Goal: Navigation & Orientation: Find specific page/section

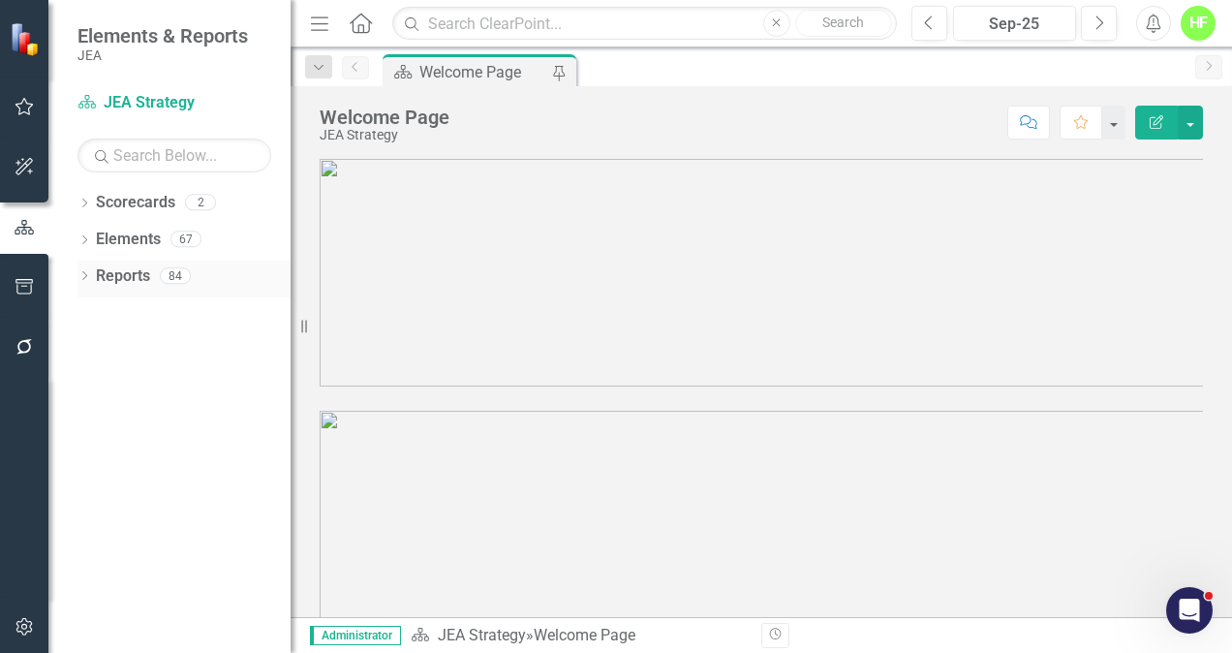
click at [85, 278] on icon "Dropdown" at bounding box center [84, 277] width 14 height 11
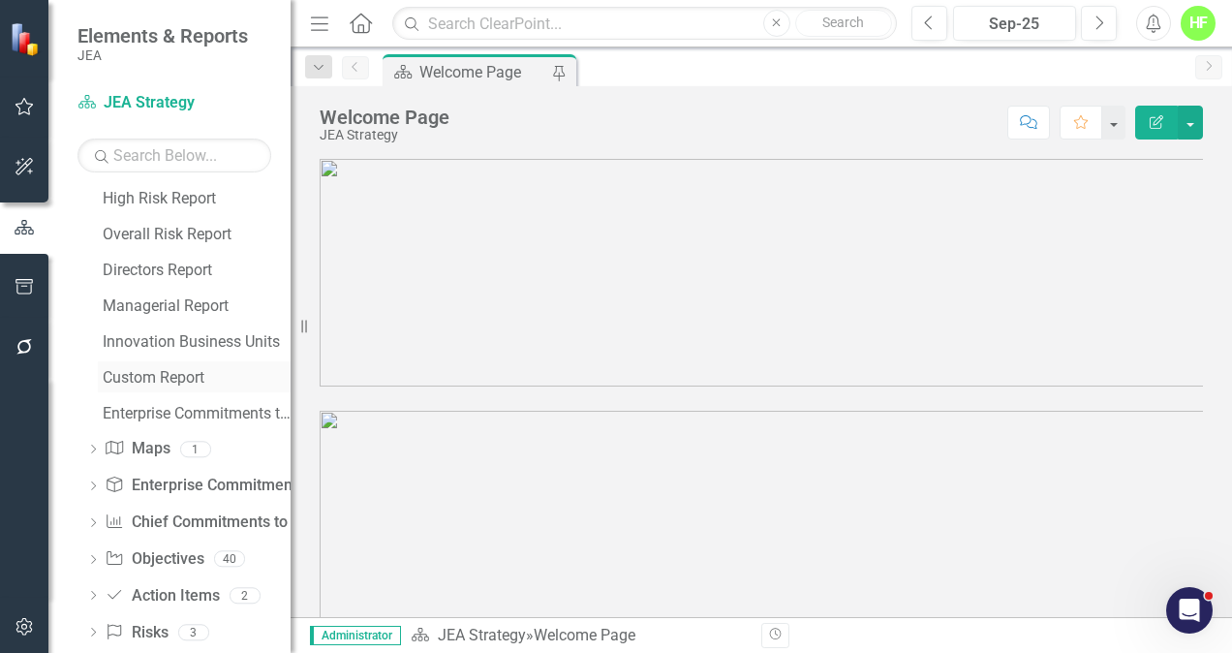
scroll to position [748, 0]
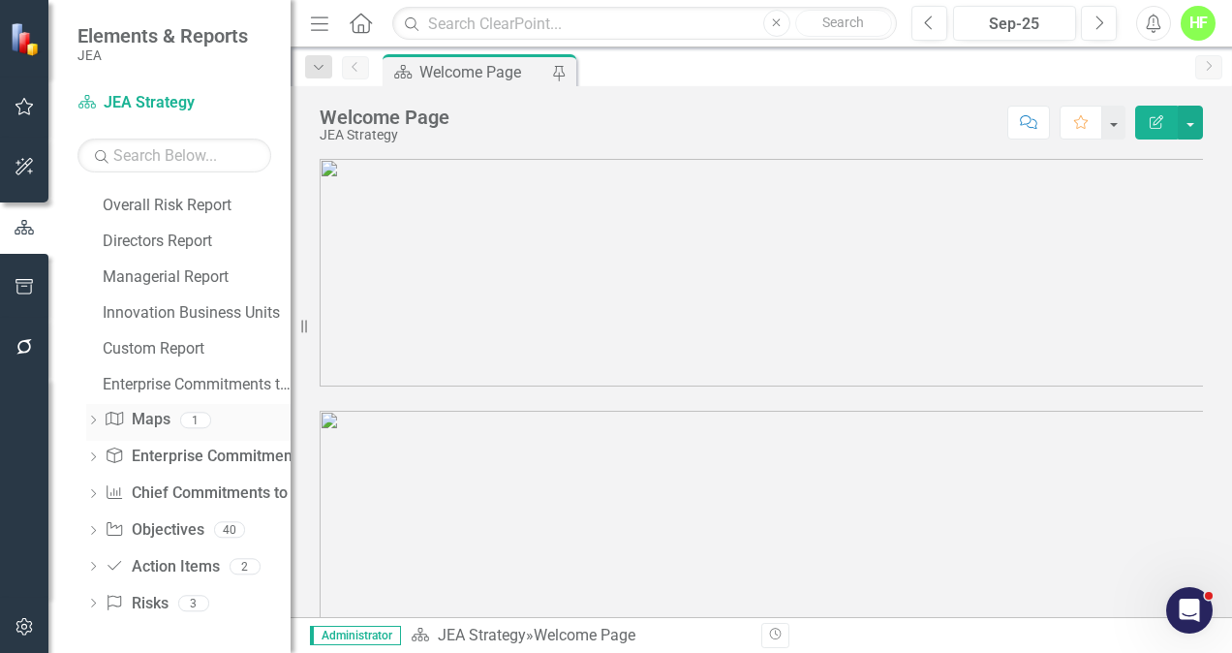
click at [95, 421] on icon "Dropdown" at bounding box center [93, 422] width 14 height 11
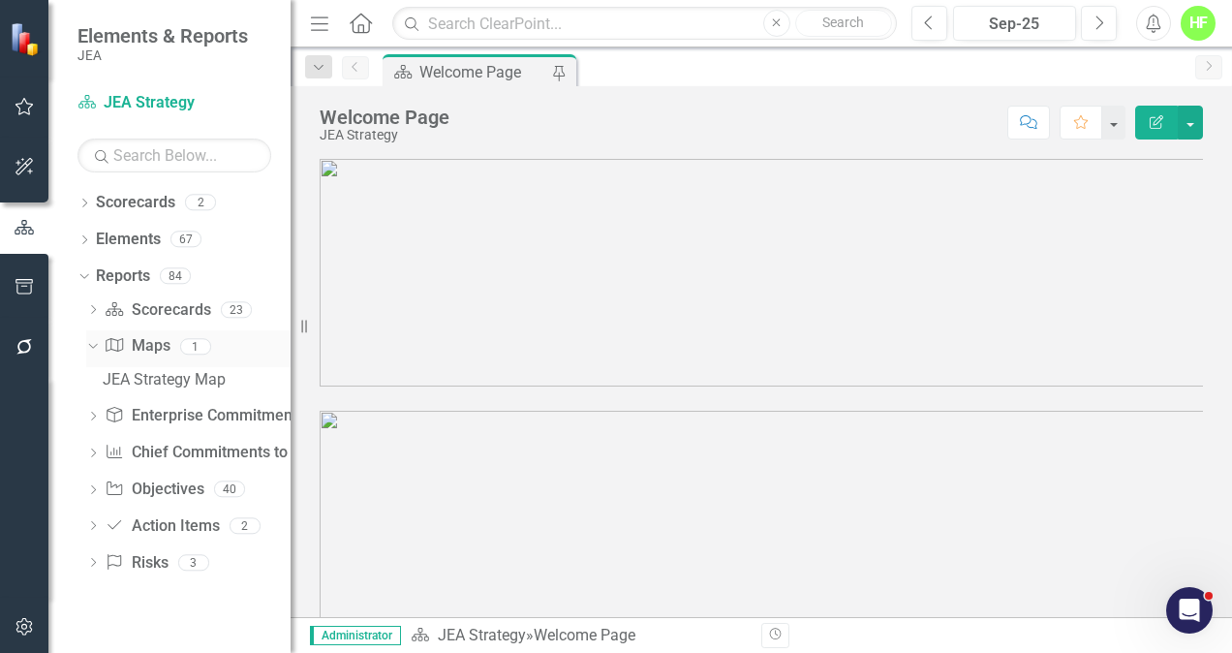
scroll to position [0, 0]
click at [95, 421] on icon "Dropdown" at bounding box center [93, 418] width 14 height 11
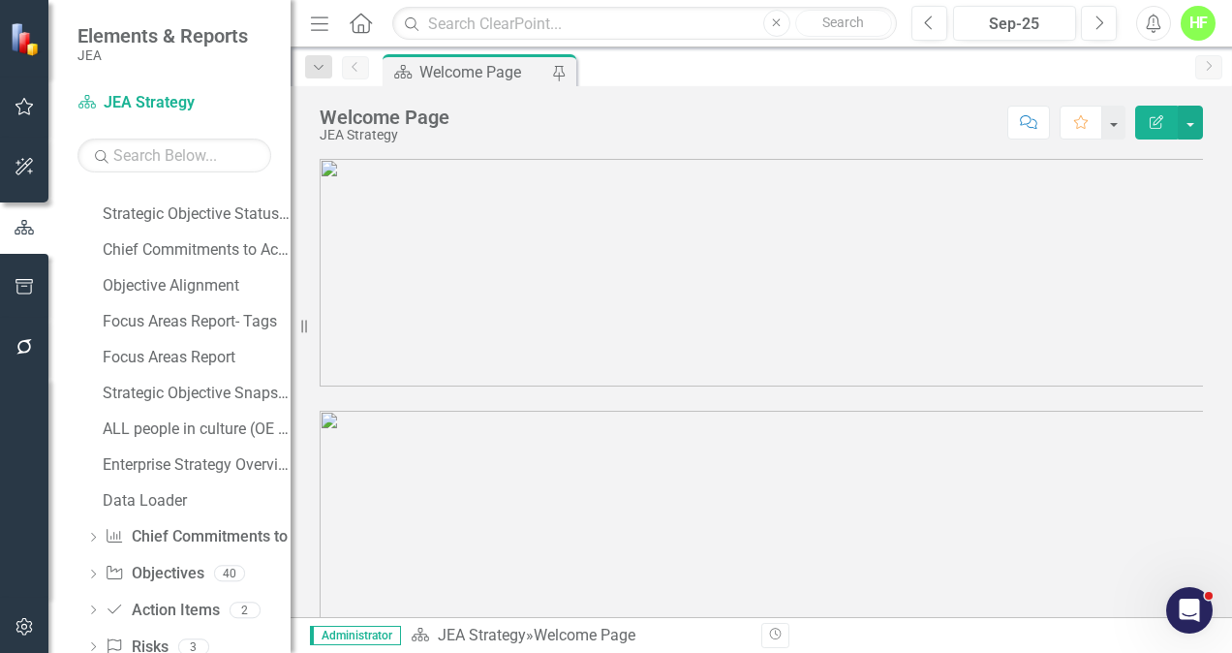
scroll to position [281, 0]
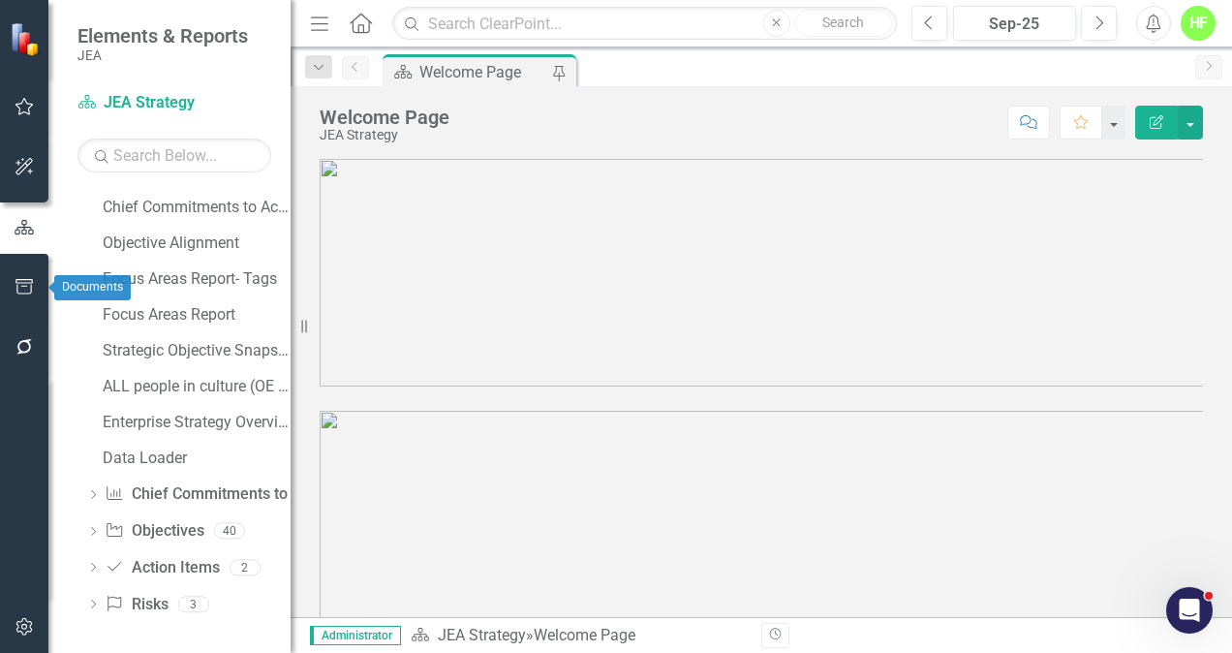
click at [19, 296] on button "button" at bounding box center [25, 287] width 44 height 41
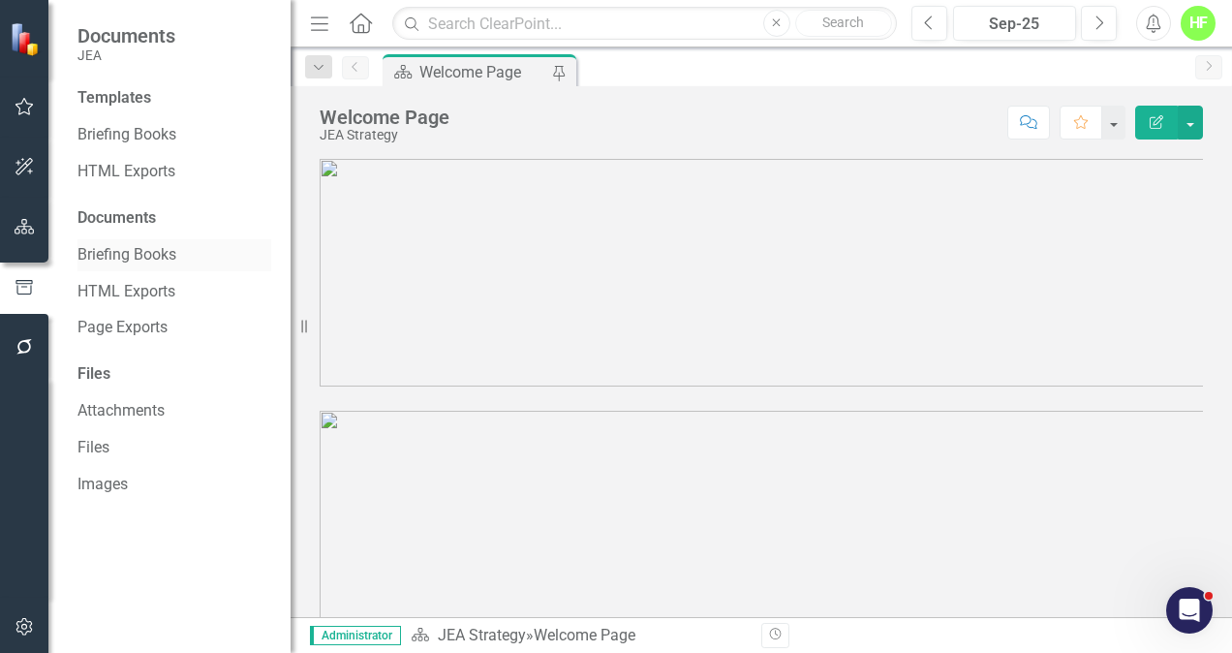
click at [139, 254] on link "Briefing Books" at bounding box center [174, 255] width 194 height 22
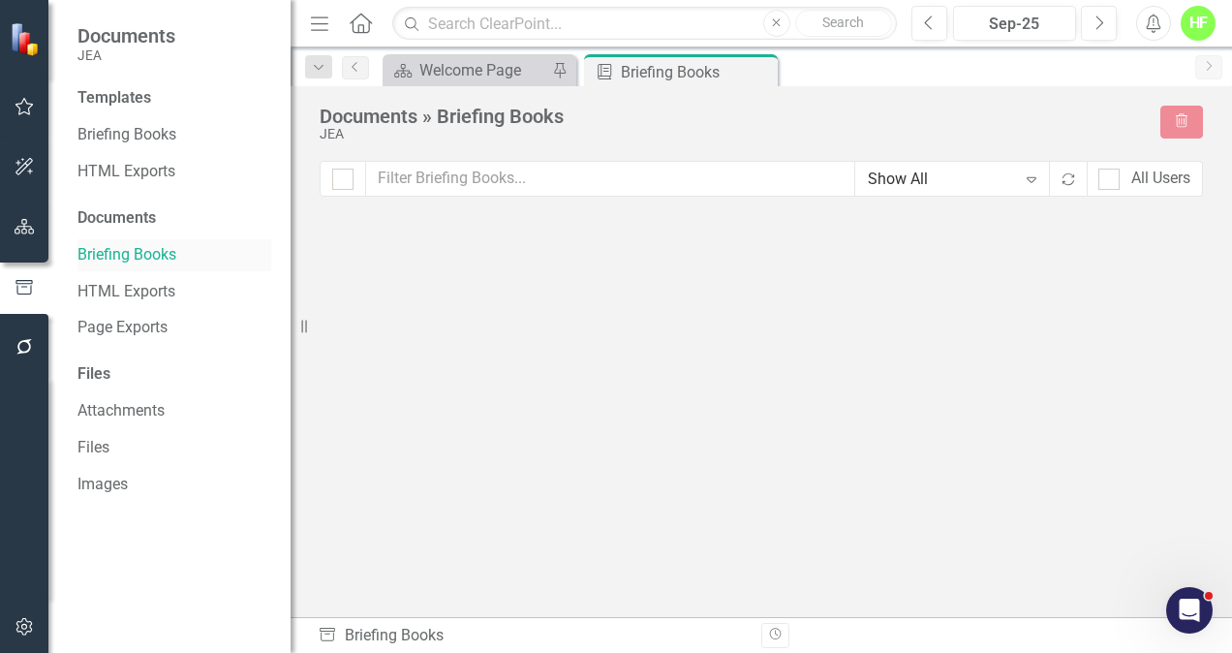
checkbox input "false"
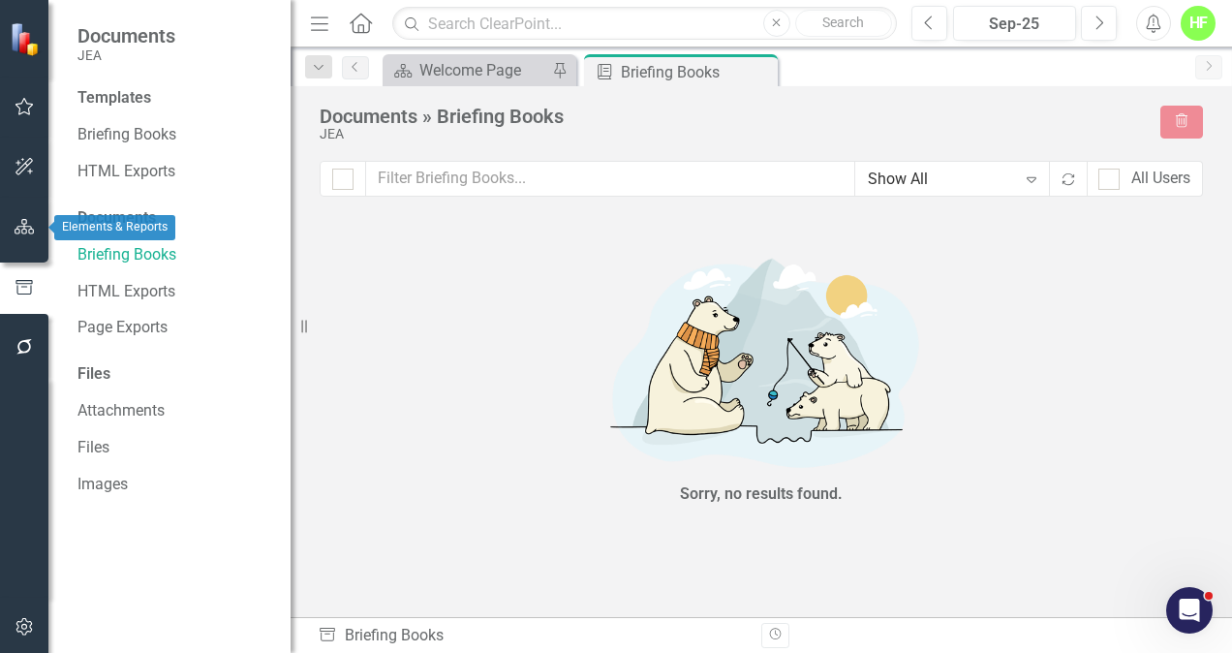
click at [21, 222] on icon "button" at bounding box center [25, 226] width 20 height 15
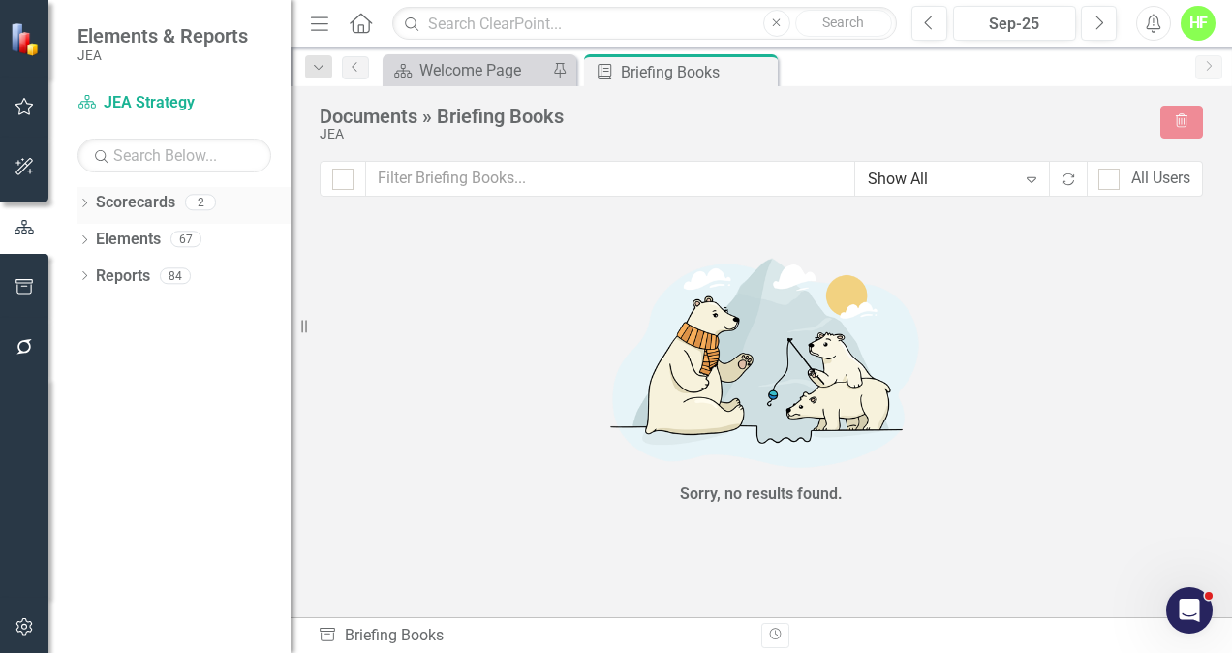
click at [86, 196] on div "Dropdown Scorecards 2" at bounding box center [183, 205] width 213 height 37
click at [83, 203] on icon "Dropdown" at bounding box center [84, 205] width 14 height 11
click at [97, 232] on icon "Dropdown" at bounding box center [94, 238] width 15 height 12
click at [84, 346] on icon "Dropdown" at bounding box center [84, 351] width 14 height 11
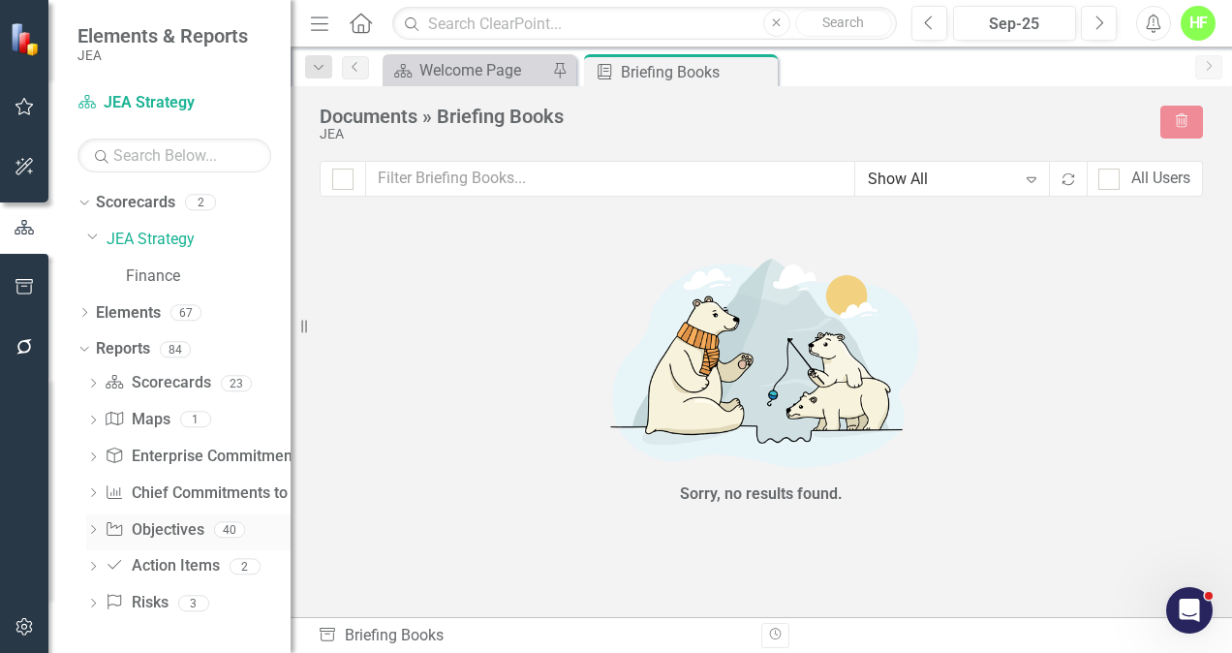
click at [91, 529] on icon "Dropdown" at bounding box center [93, 531] width 14 height 11
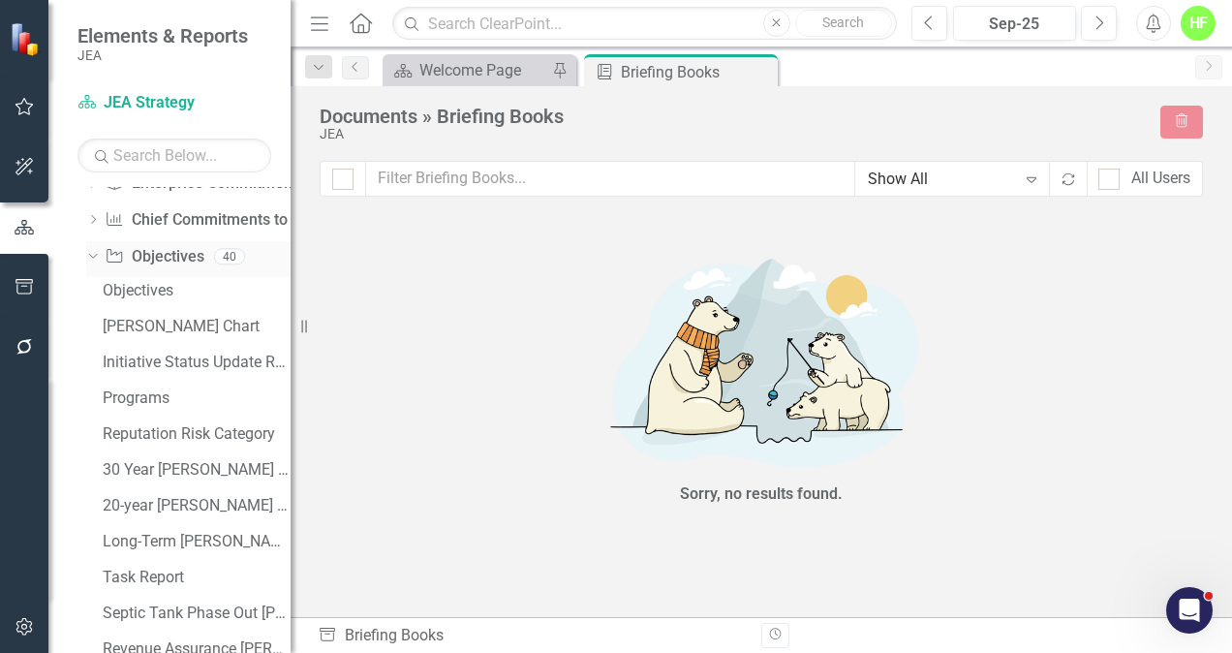
scroll to position [302, 0]
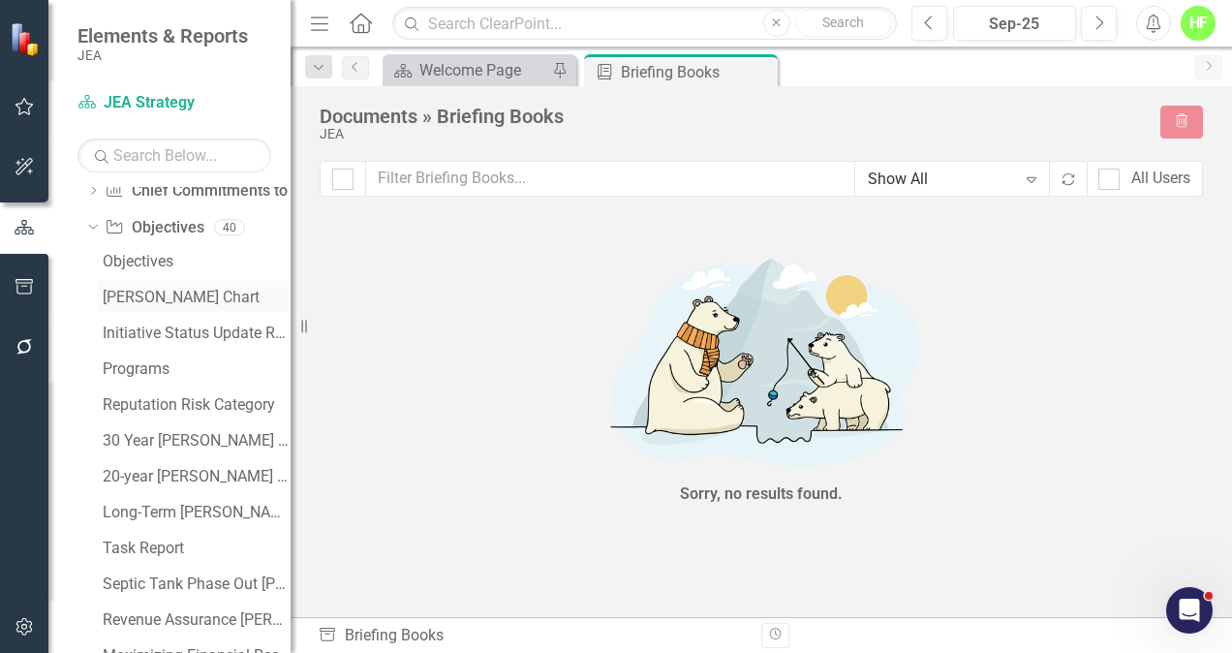
click at [156, 291] on div "[PERSON_NAME] Chart" at bounding box center [197, 297] width 188 height 17
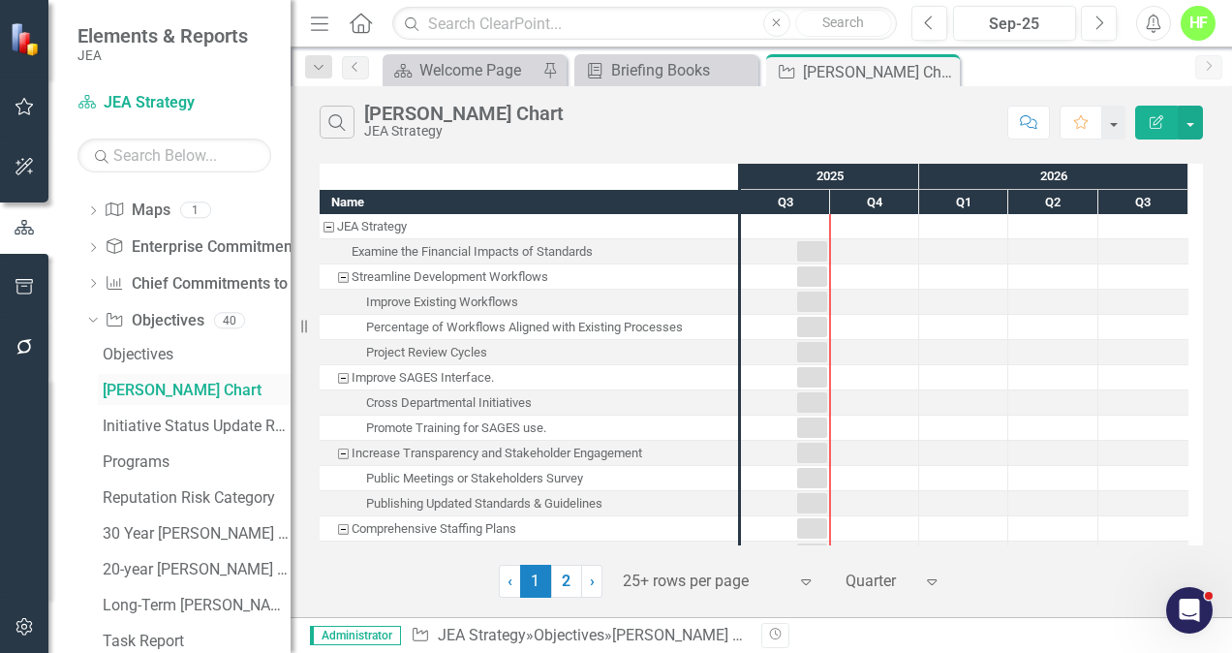
scroll to position [211, 0]
click at [132, 416] on div "Initiative Status Update Report" at bounding box center [197, 424] width 188 height 17
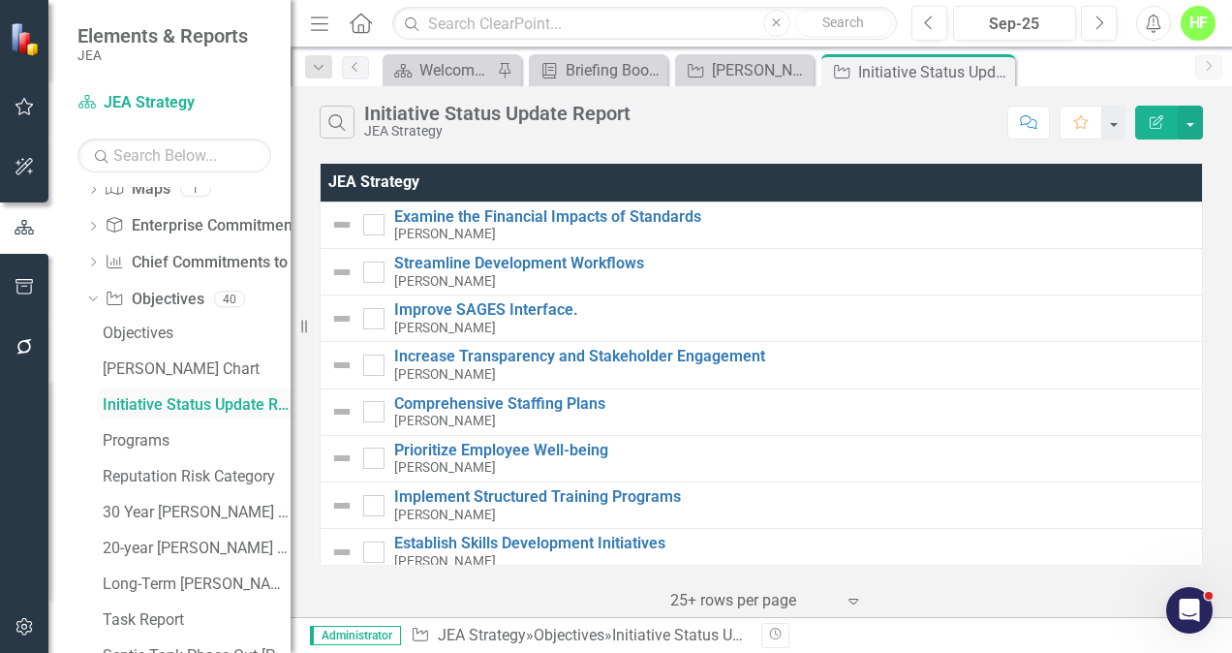
scroll to position [233, 0]
click at [130, 434] on div "Programs" at bounding box center [197, 437] width 188 height 17
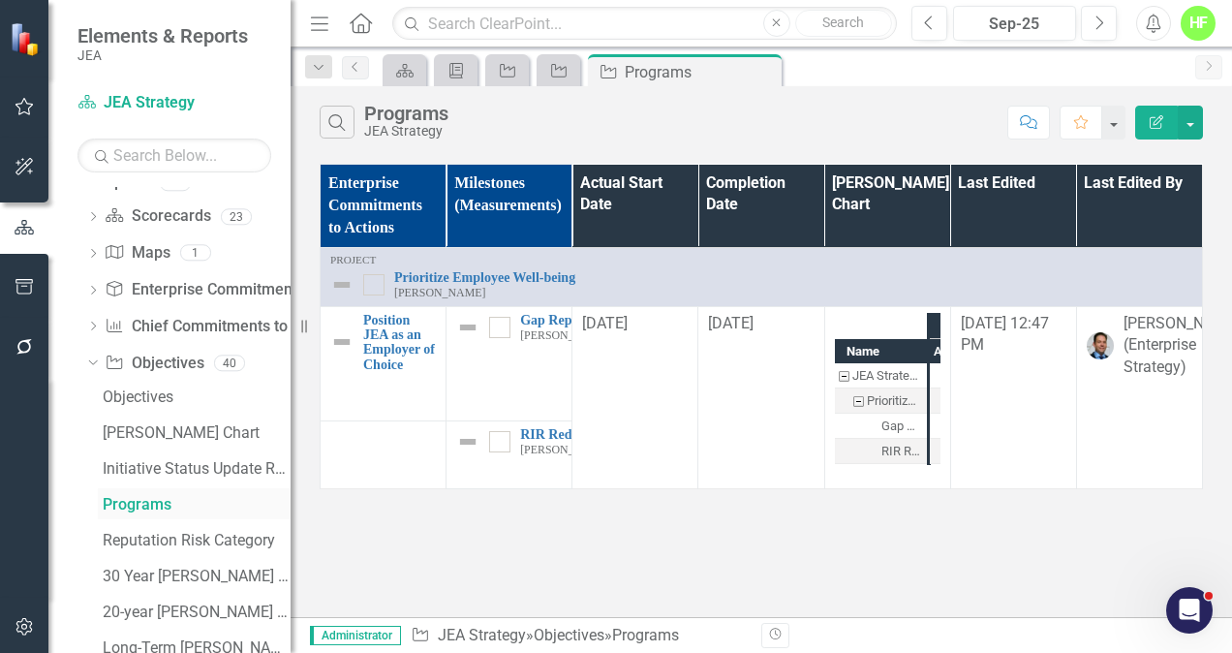
scroll to position [191, 0]
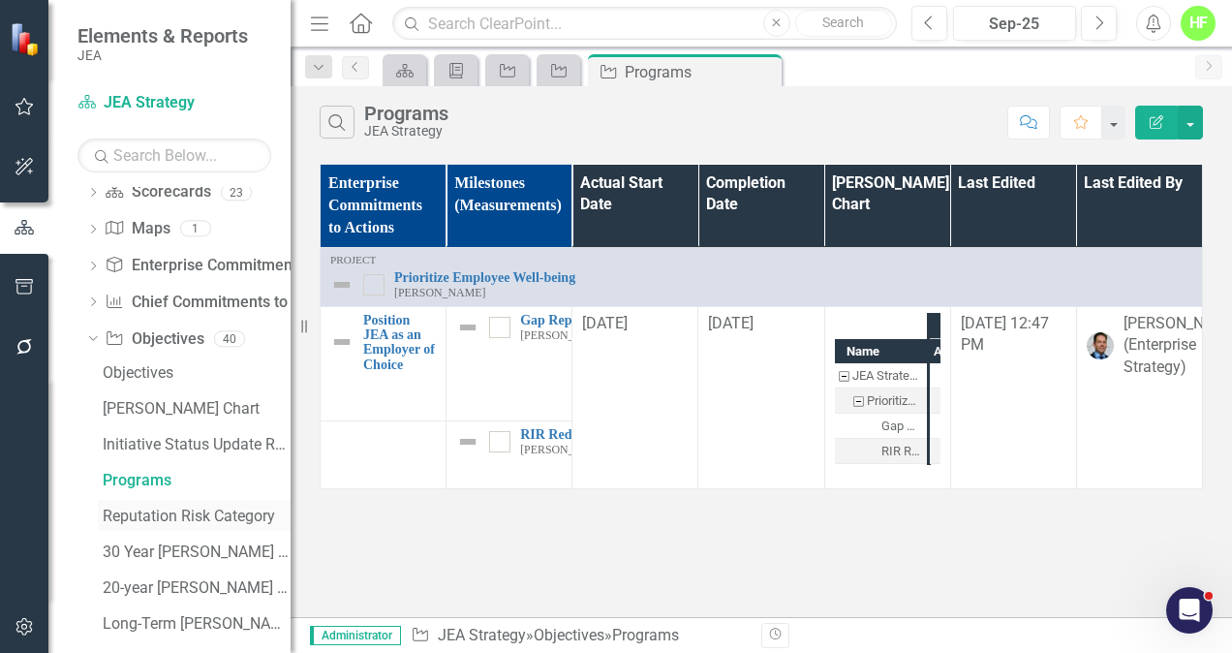
click at [178, 517] on div "Reputation Risk Category" at bounding box center [197, 516] width 188 height 17
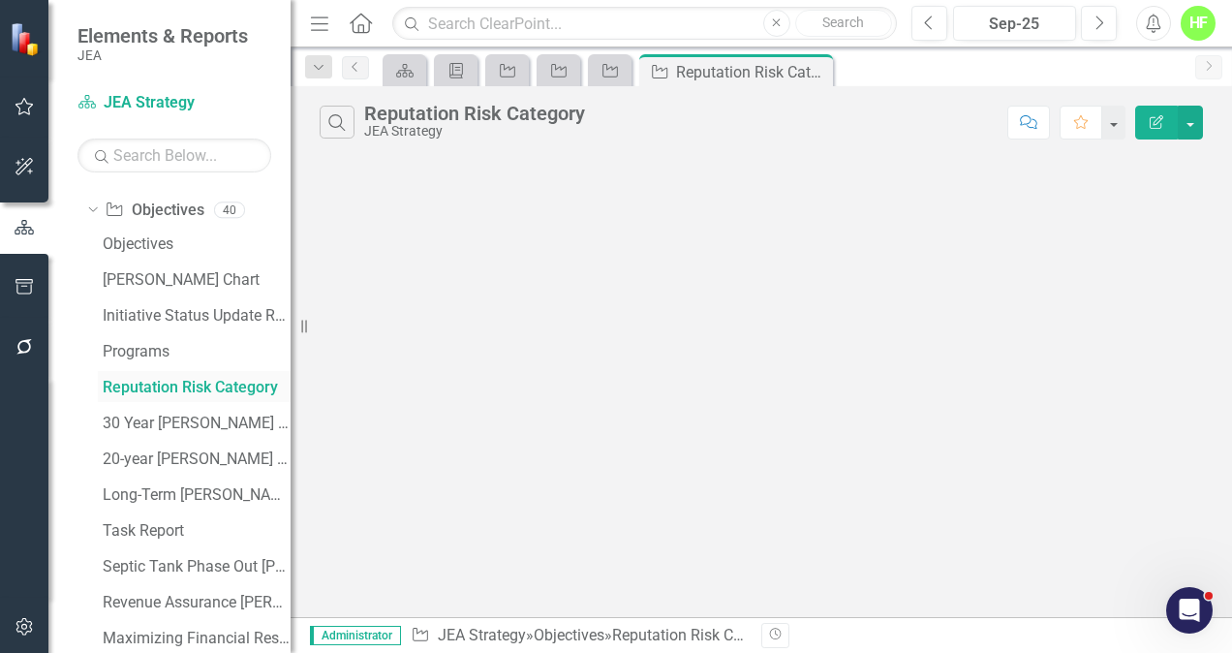
scroll to position [326, 0]
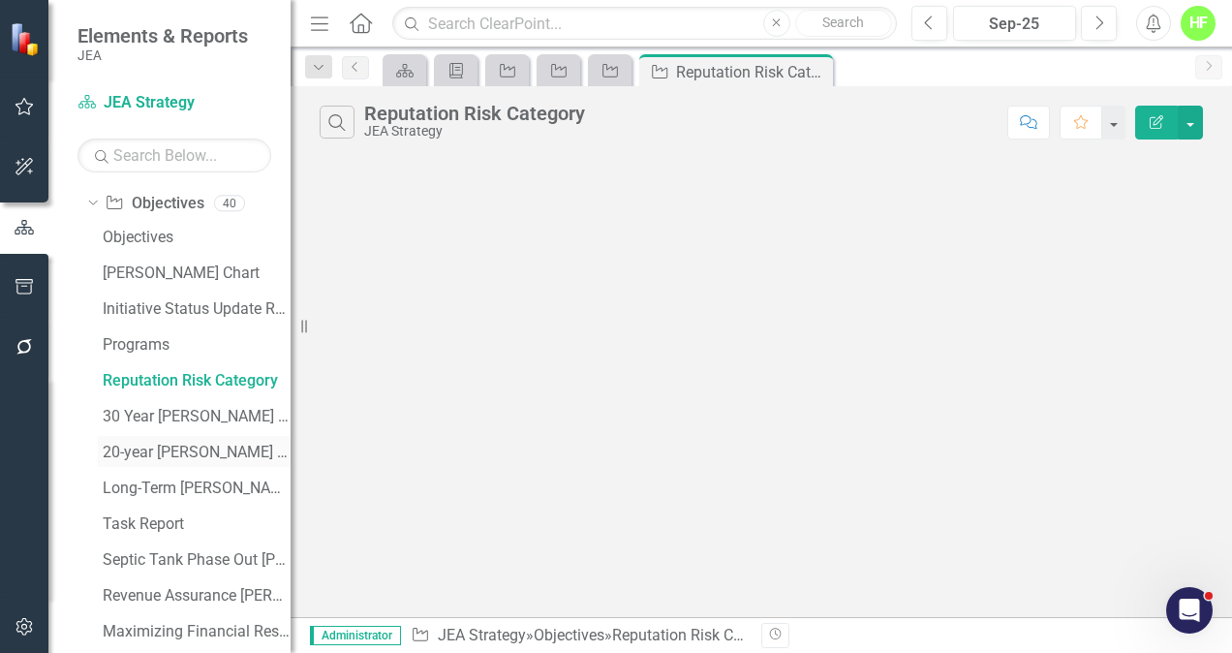
click at [147, 453] on div "20-year [PERSON_NAME] Report" at bounding box center [197, 452] width 188 height 17
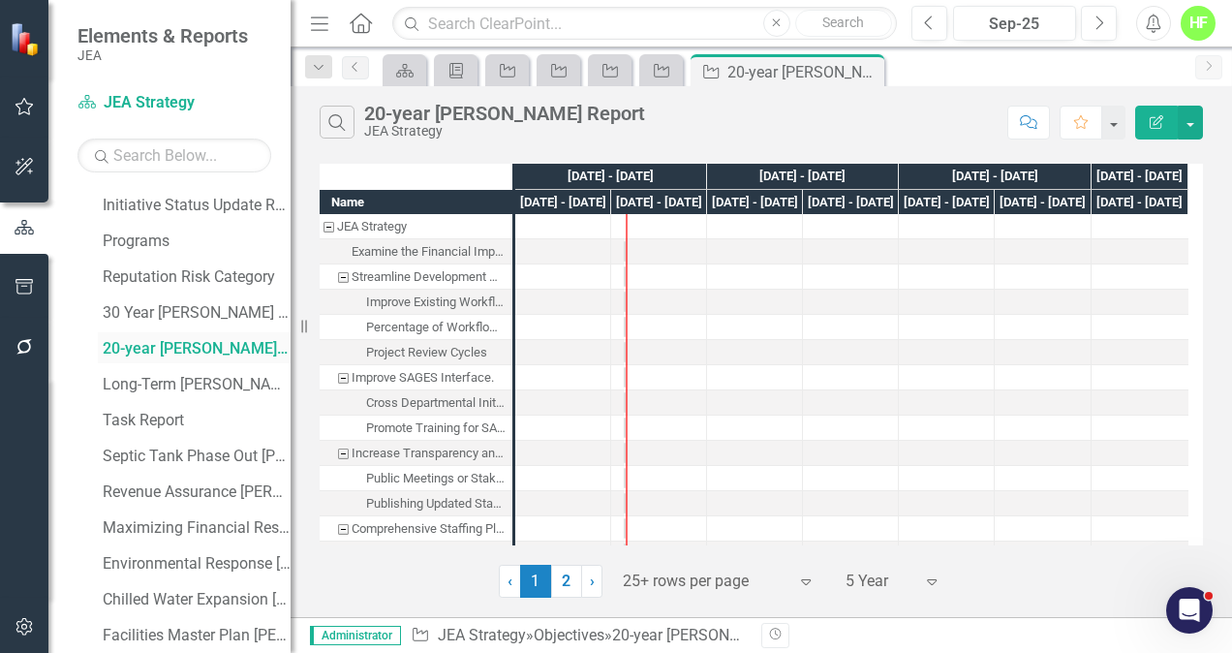
scroll to position [430, 0]
click at [178, 379] on div "Long-Term [PERSON_NAME] Report- TEST" at bounding box center [197, 384] width 188 height 17
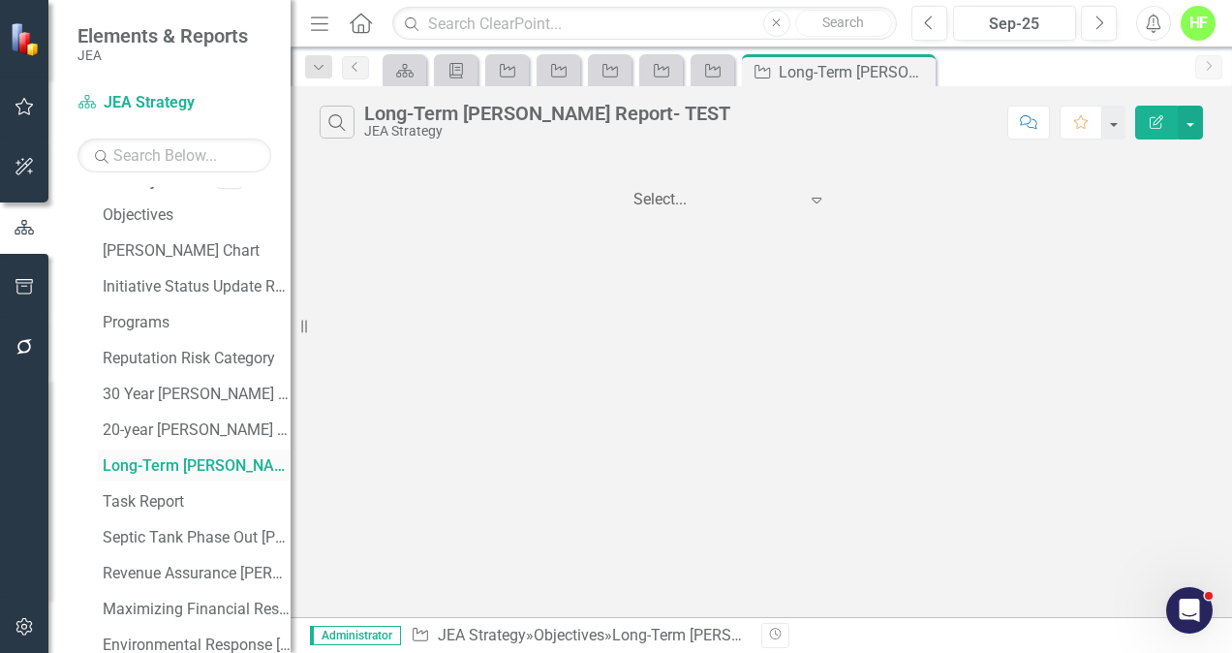
scroll to position [363, 0]
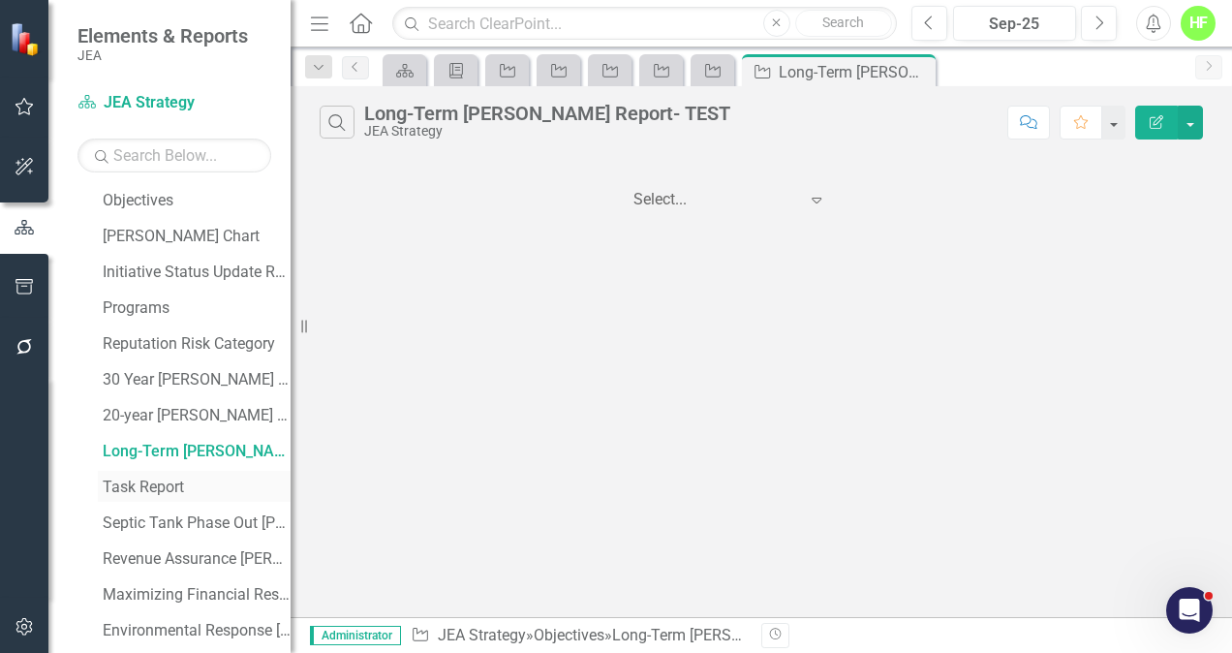
click at [135, 482] on div "Task Report" at bounding box center [197, 487] width 188 height 17
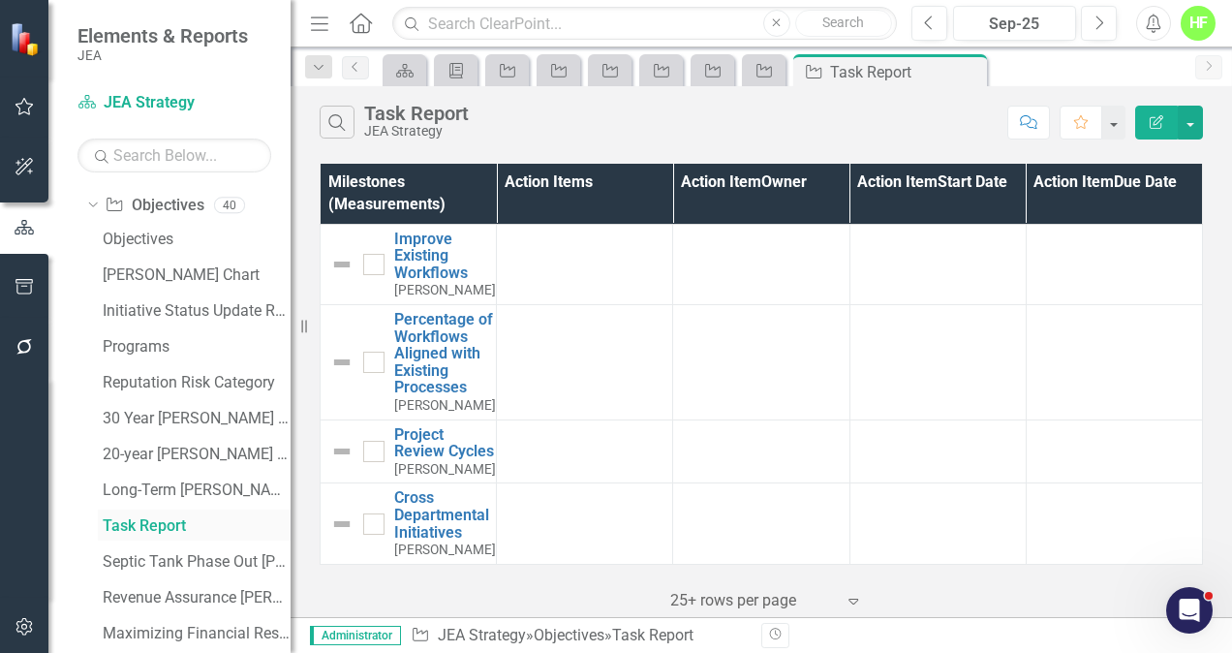
scroll to position [331, 0]
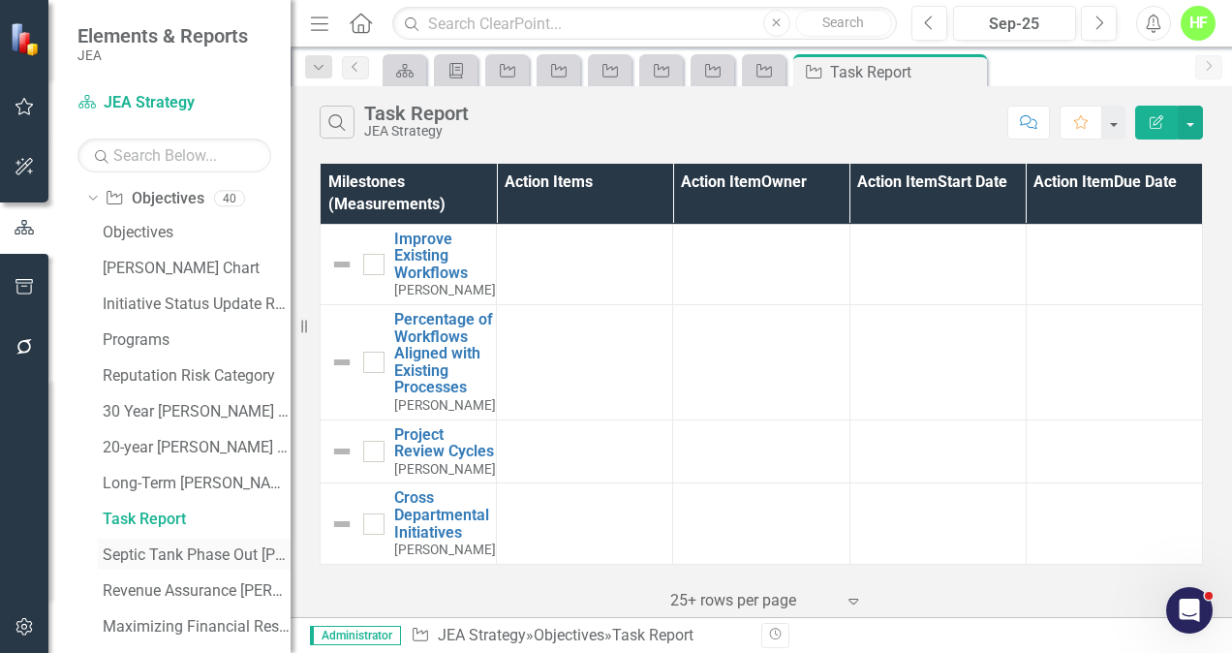
click at [166, 558] on div "Septic Tank Phase Out [PERSON_NAME]" at bounding box center [197, 554] width 188 height 17
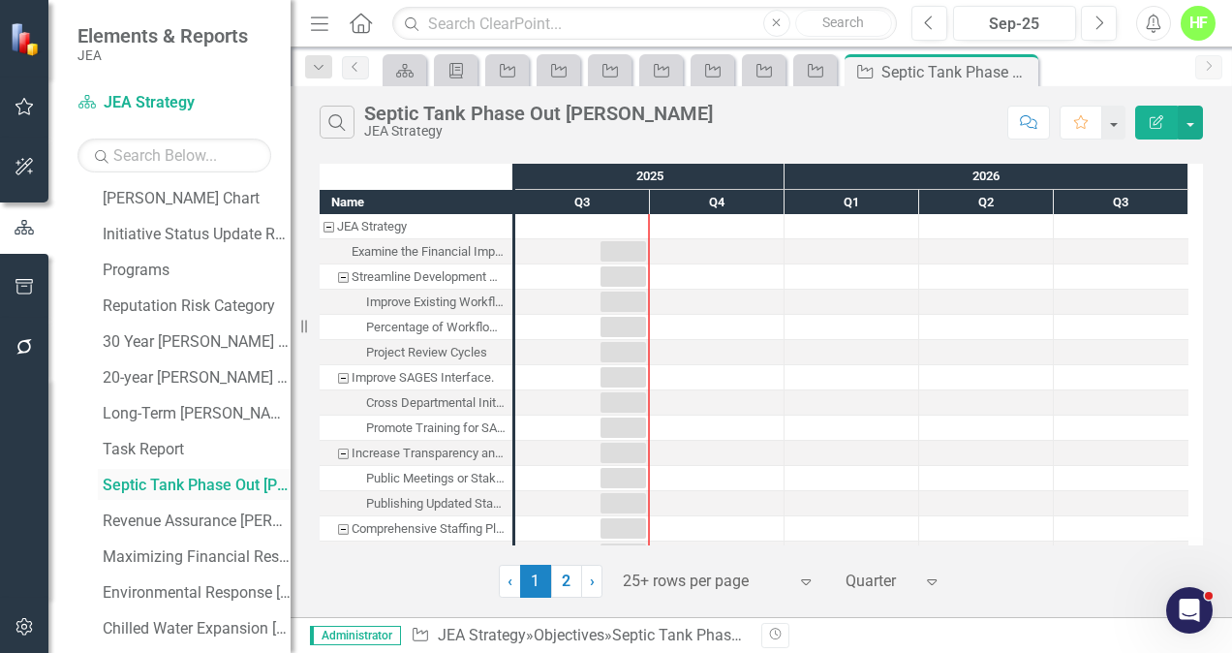
scroll to position [425, 0]
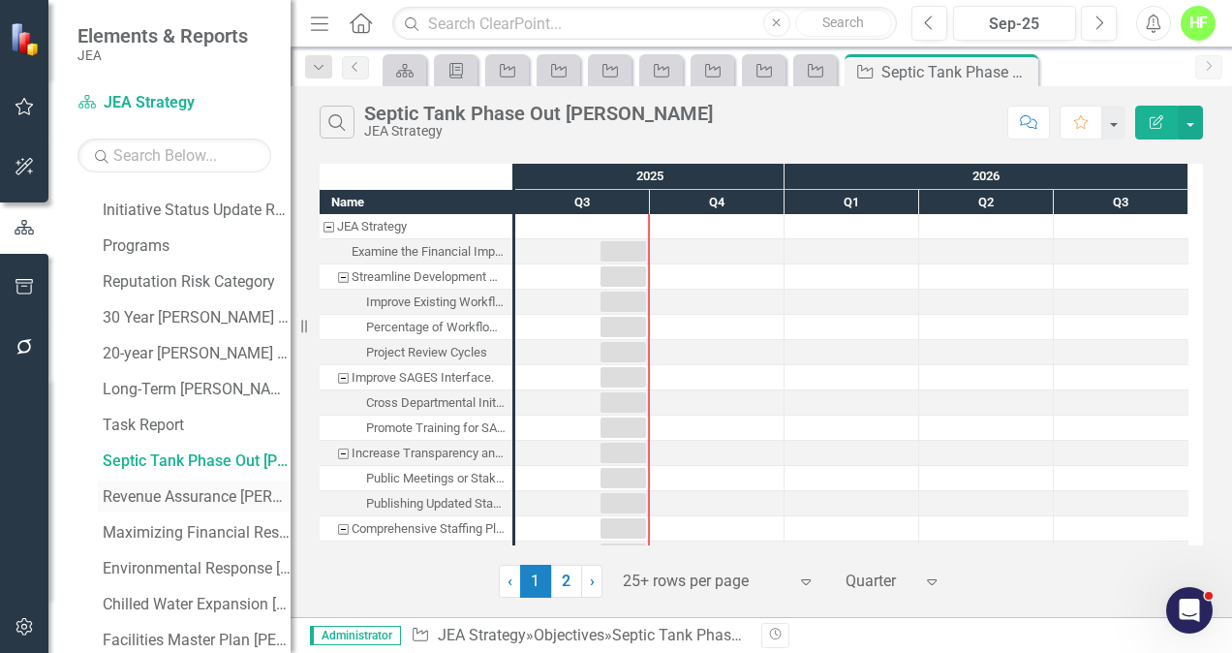
click at [172, 495] on div "Revenue Assurance [PERSON_NAME]" at bounding box center [197, 496] width 188 height 17
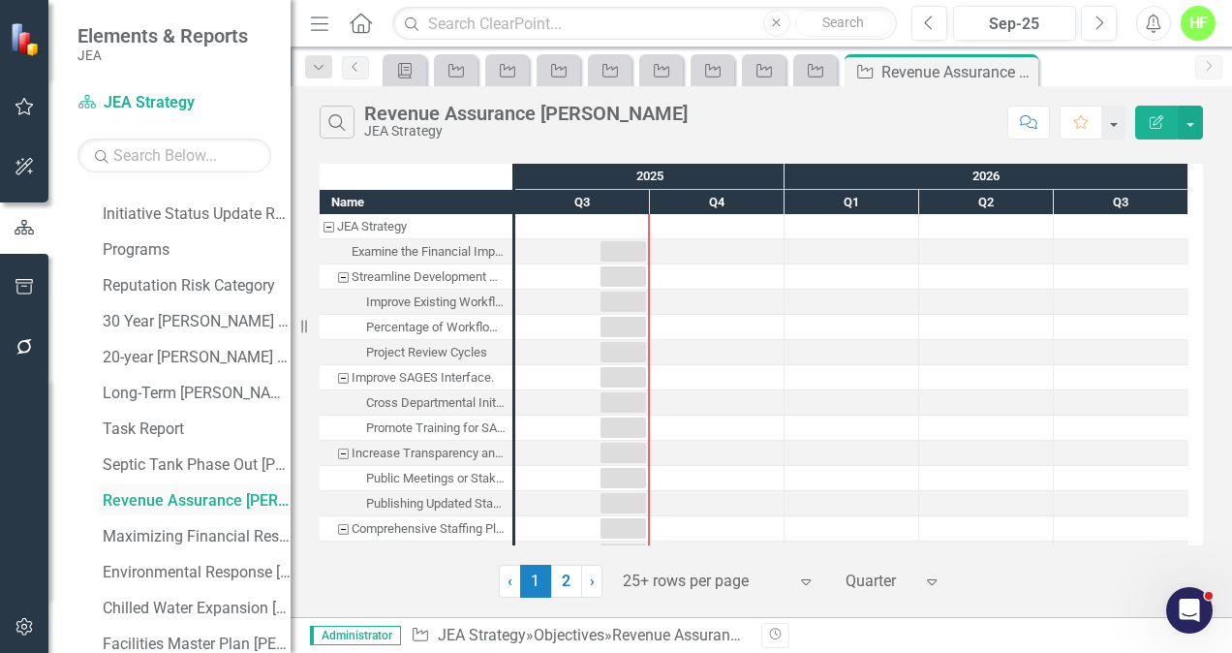
scroll to position [423, 0]
click at [165, 529] on div "Maximizing Financial Responsibility [PERSON_NAME]" at bounding box center [197, 534] width 188 height 17
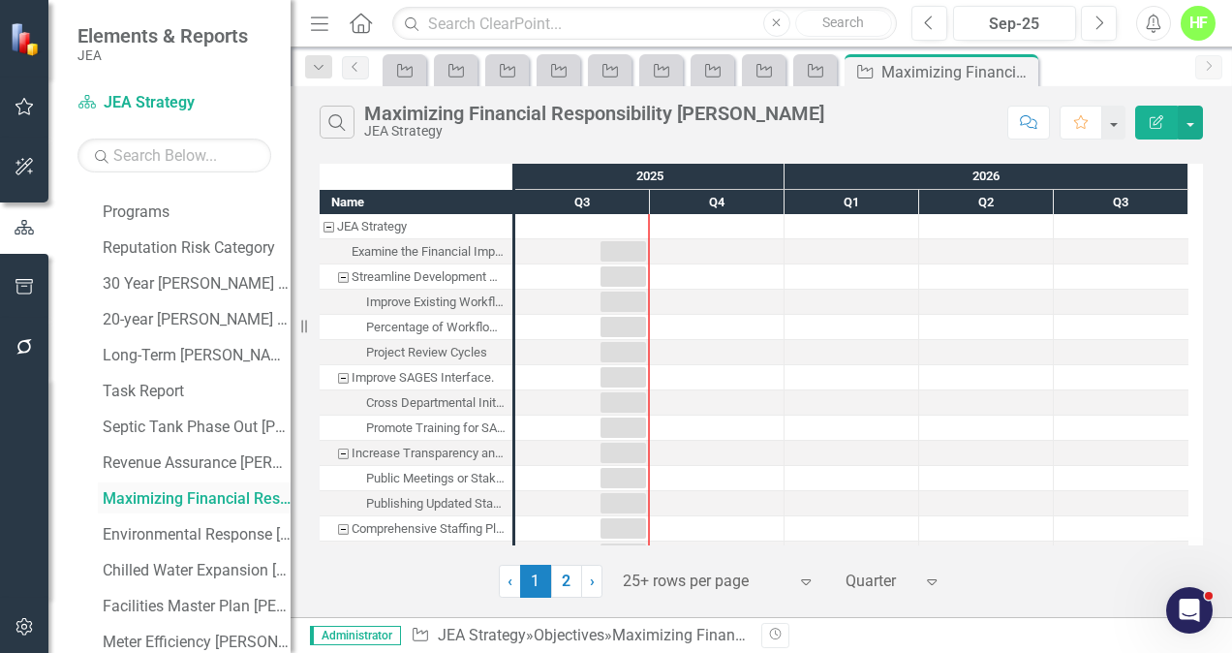
scroll to position [467, 0]
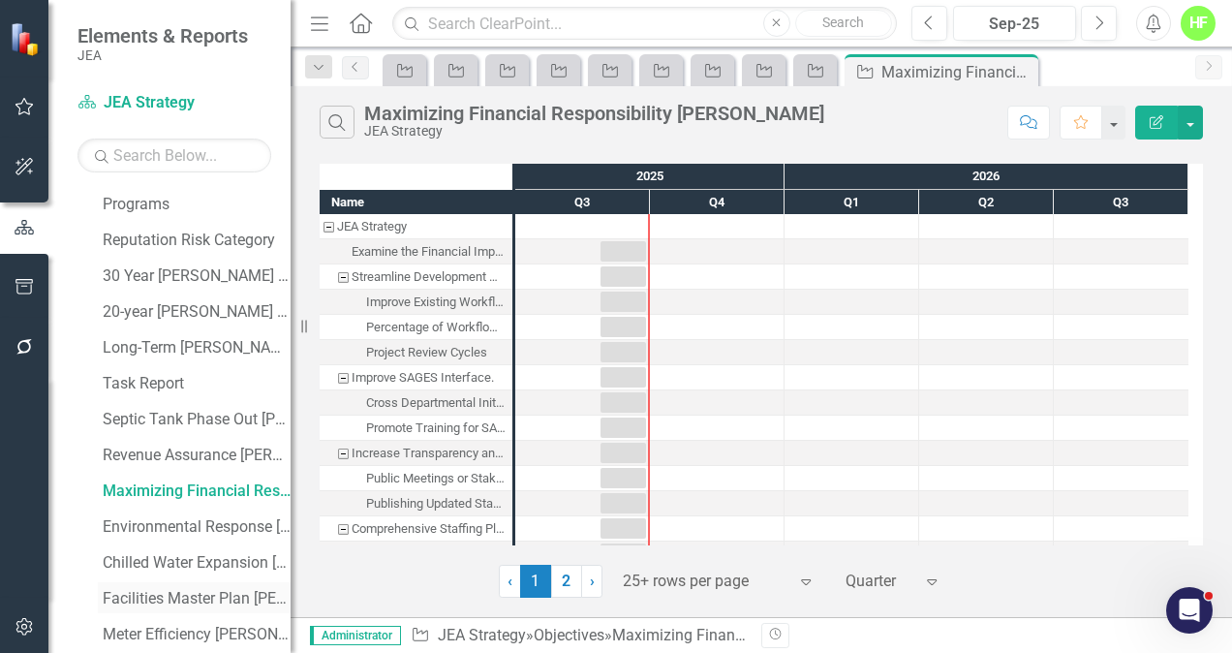
click at [185, 599] on div "Facilities Master Plan [PERSON_NAME]" at bounding box center [197, 598] width 188 height 17
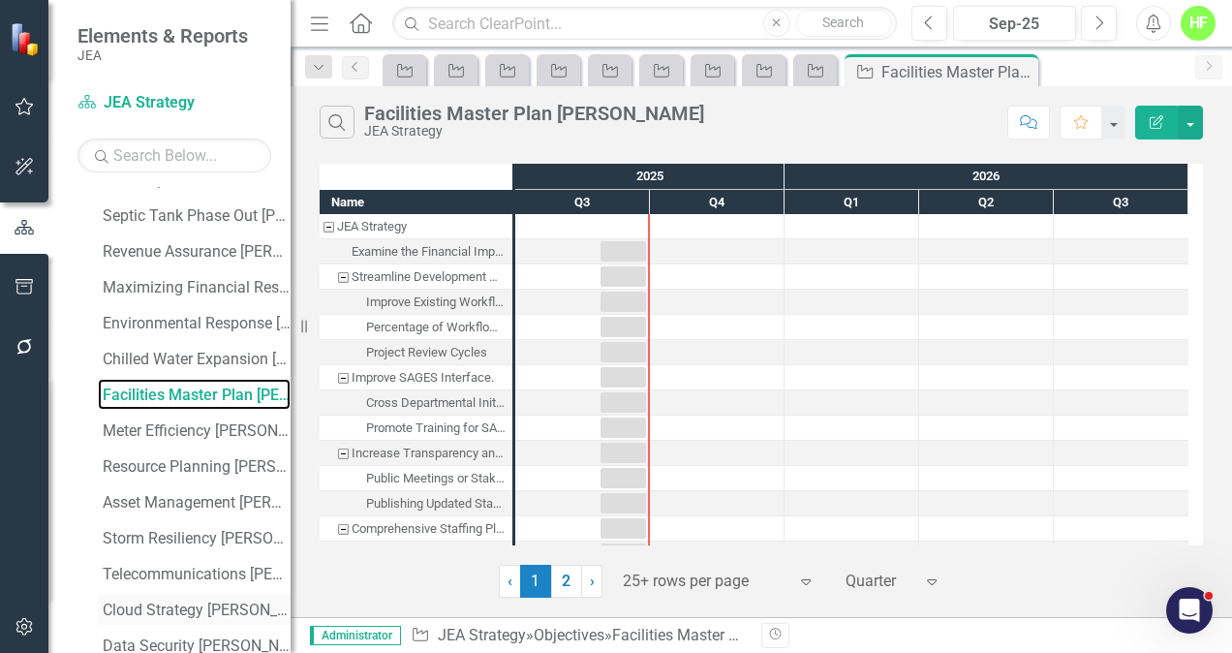
scroll to position [671, 0]
click at [175, 427] on div "Meter Efficiency [PERSON_NAME]" at bounding box center [197, 429] width 188 height 17
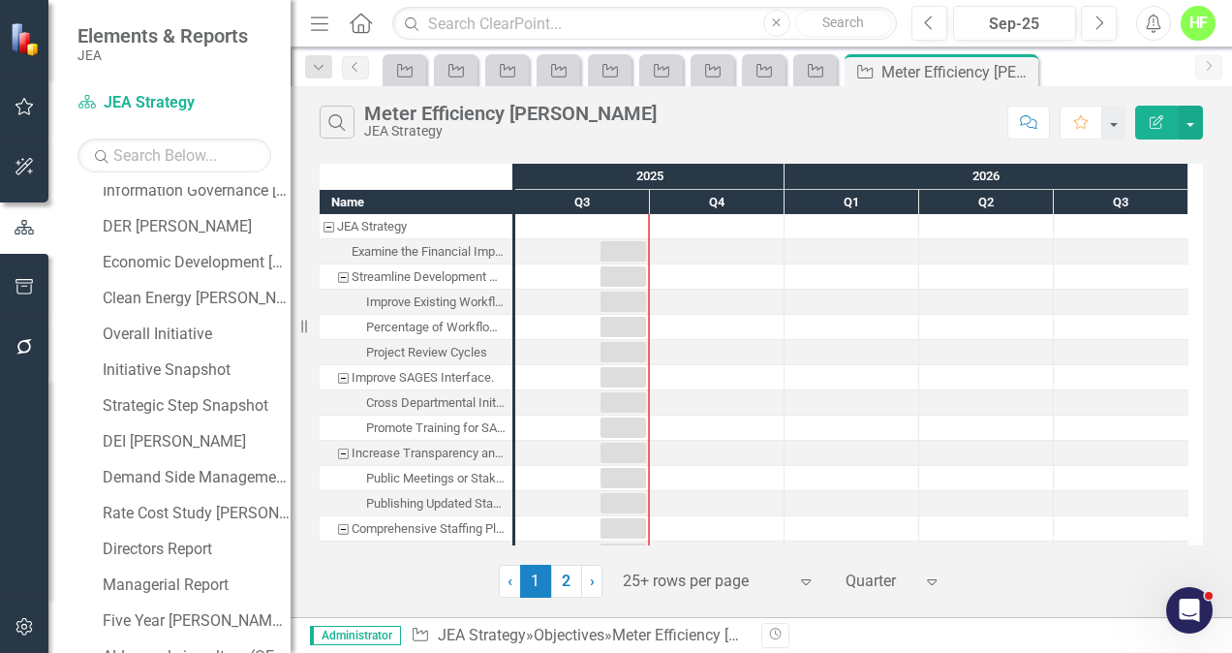
scroll to position [1253, 0]
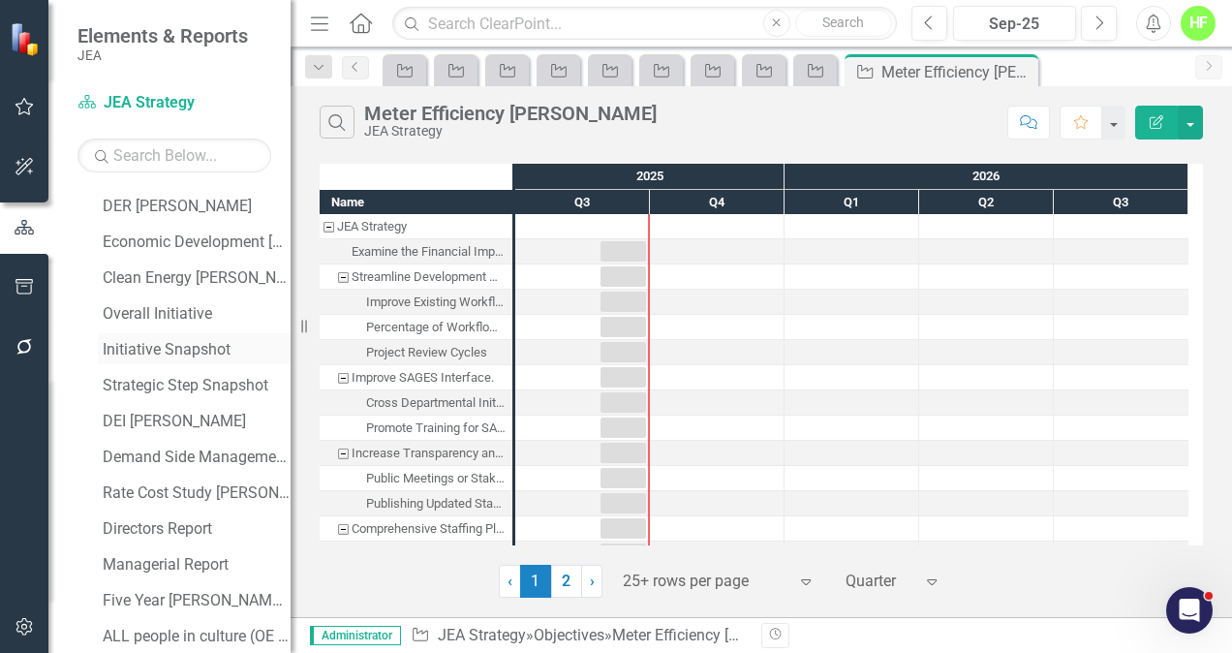
click at [167, 352] on div "Initiative Snapshot" at bounding box center [197, 349] width 188 height 17
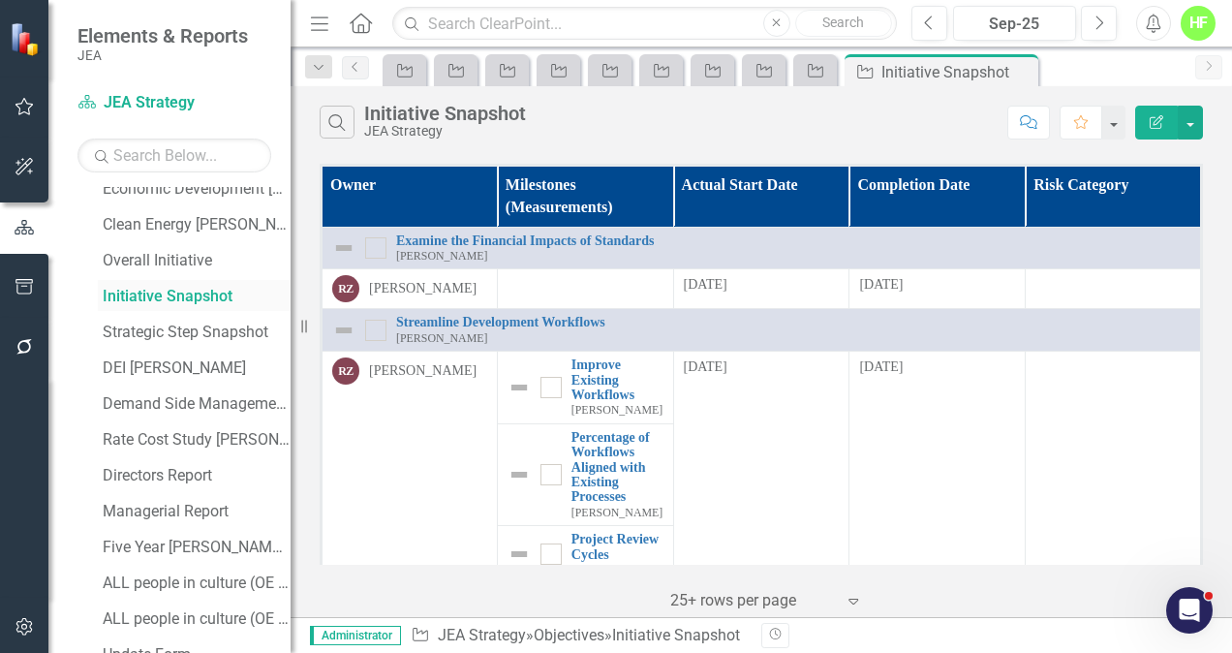
scroll to position [1310, 0]
click at [207, 329] on div "Strategic Step Snapshot" at bounding box center [197, 329] width 188 height 17
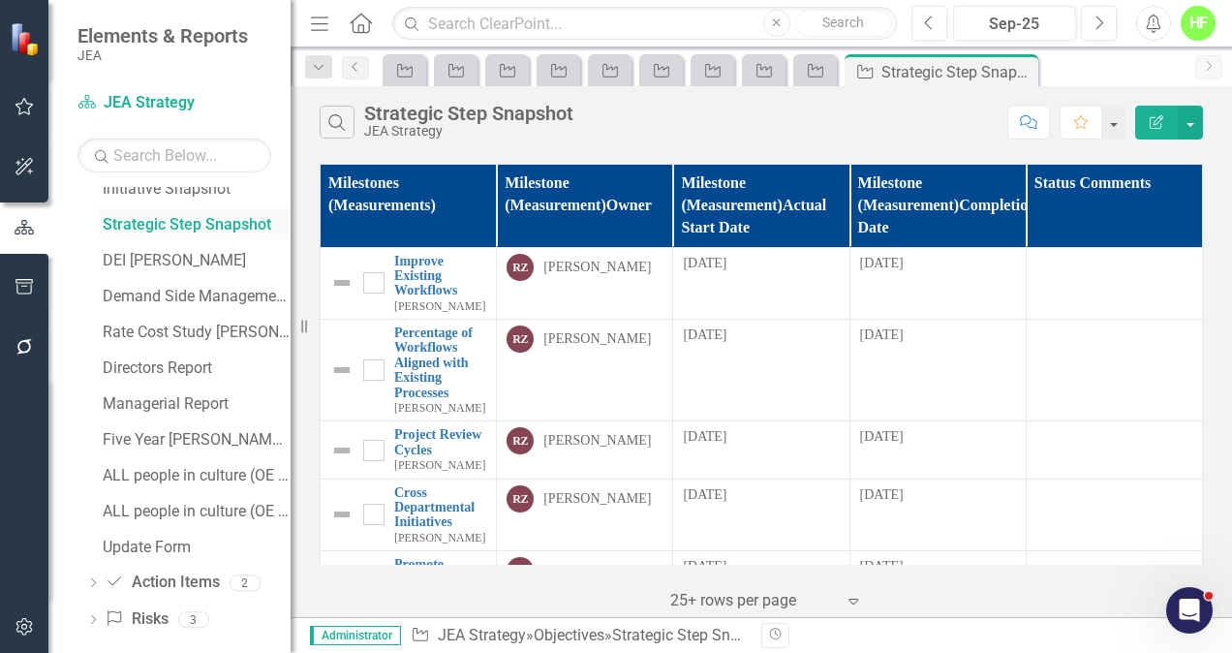
scroll to position [1430, 0]
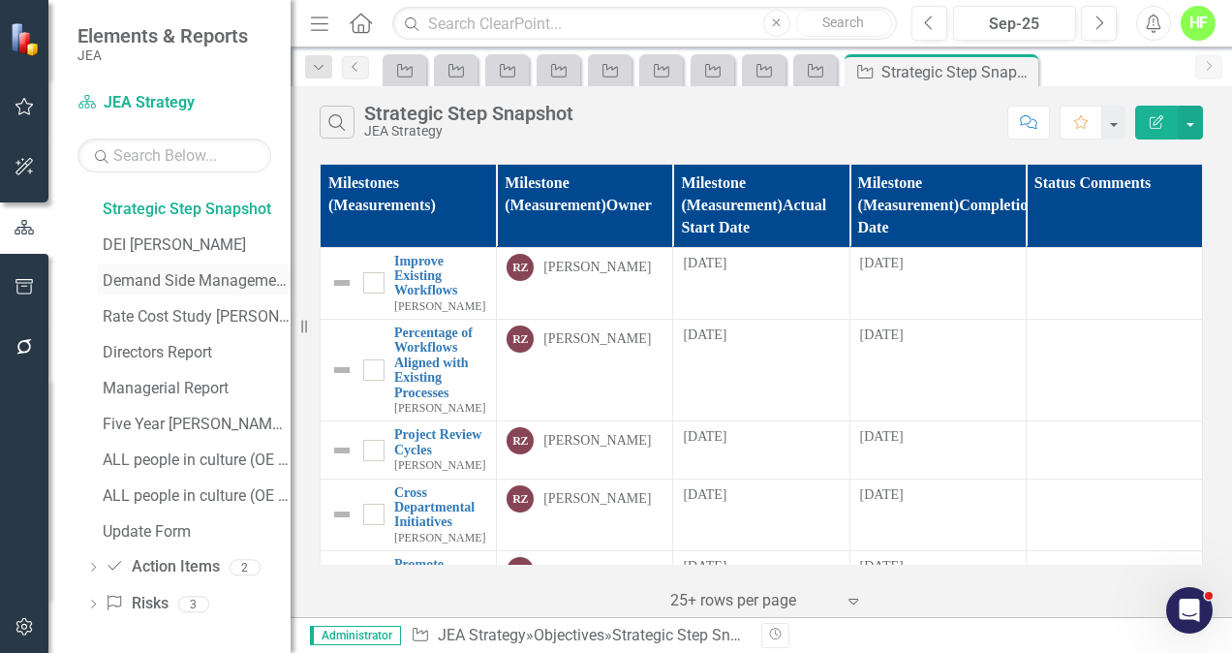
click at [132, 274] on div "Demand Side Management [PERSON_NAME]" at bounding box center [197, 280] width 188 height 17
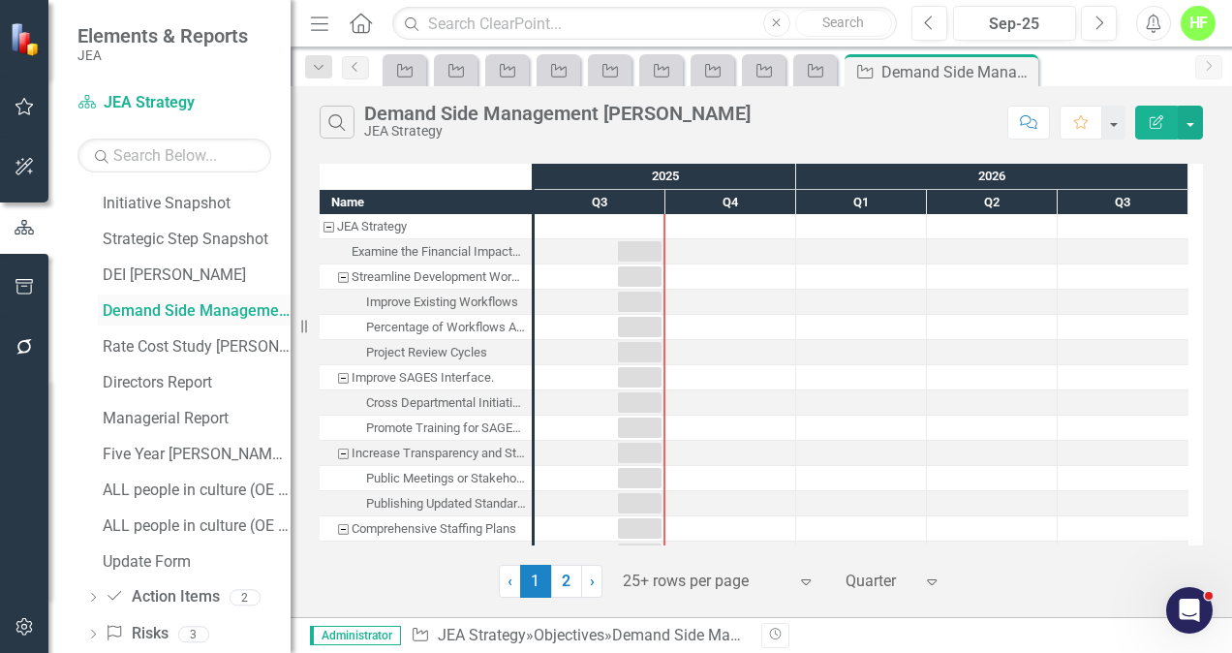
scroll to position [1430, 0]
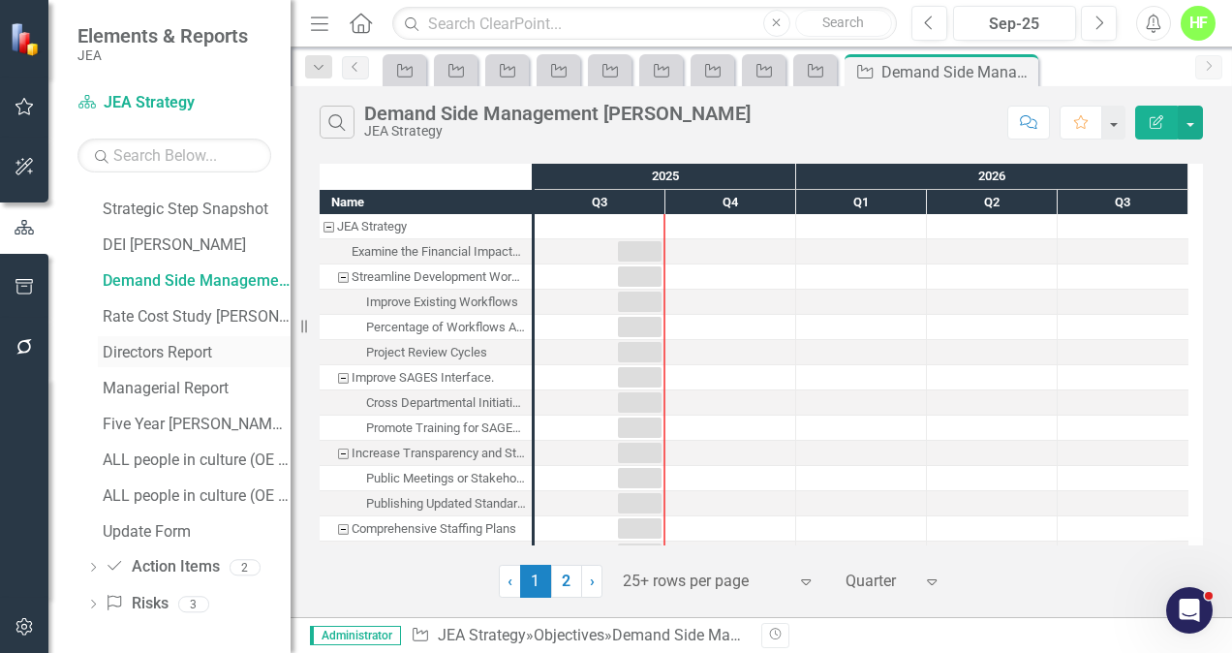
click at [153, 355] on div "Directors Report" at bounding box center [197, 352] width 188 height 17
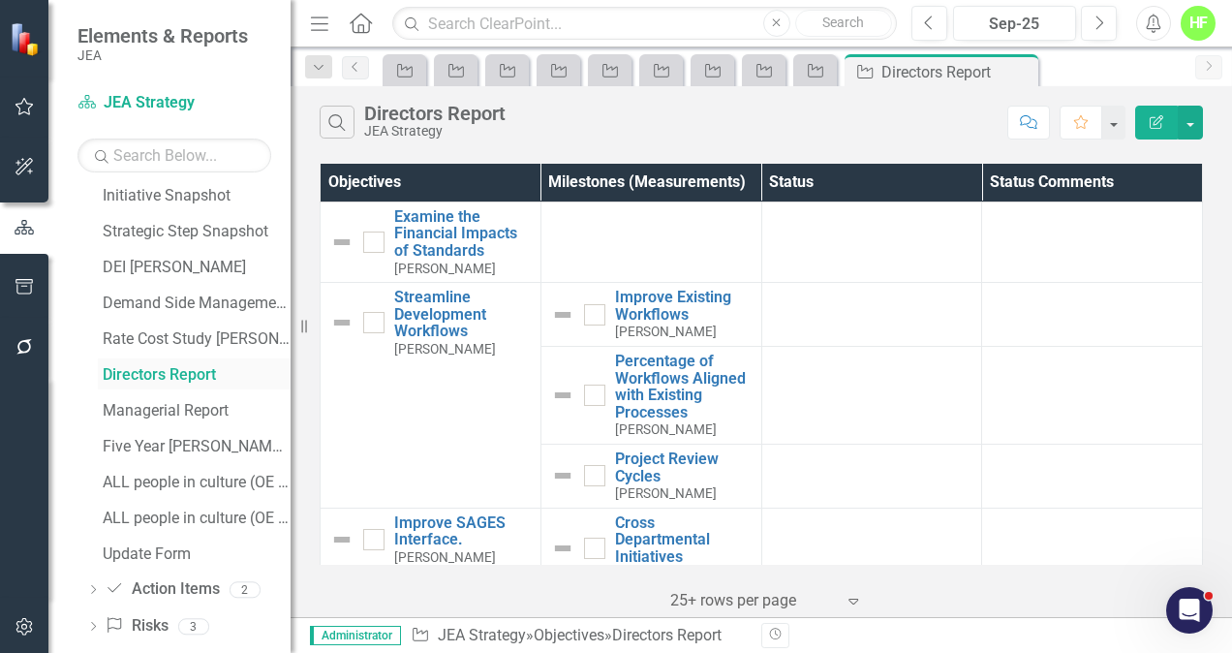
scroll to position [1430, 0]
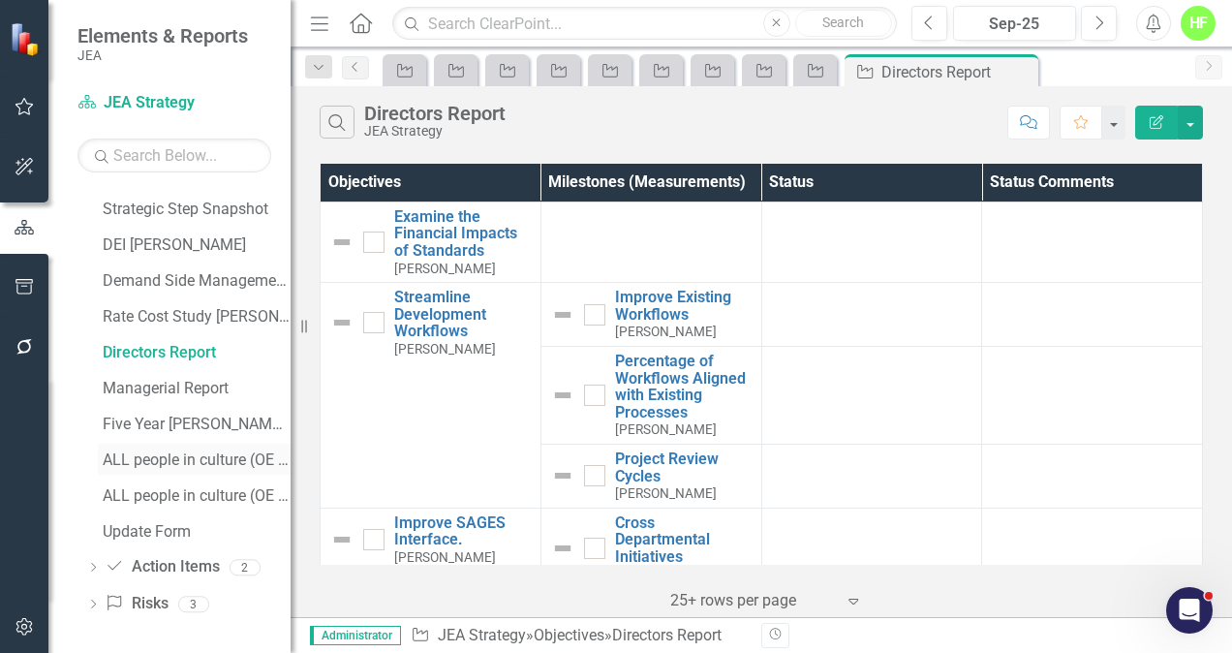
click at [151, 458] on div "ALL people in culture (OE and L+D)_Initiative Level" at bounding box center [197, 459] width 188 height 17
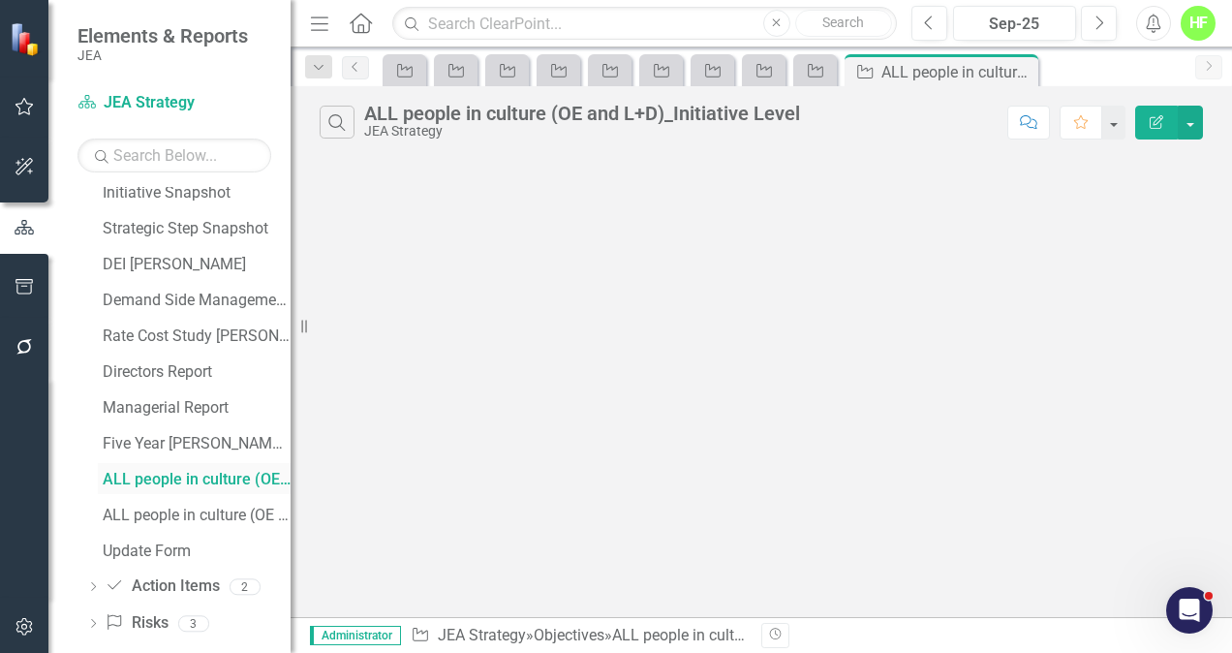
scroll to position [1430, 0]
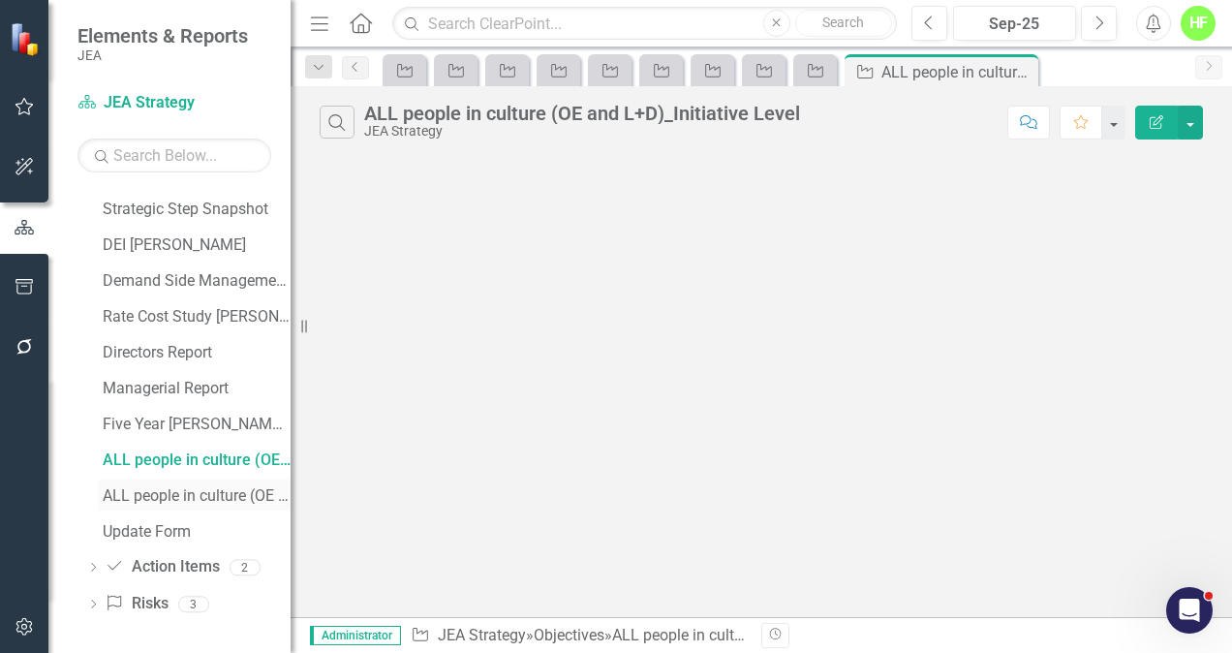
click at [154, 496] on div "ALL people in culture (OE and L+D)_Initiative Level [PERSON_NAME]" at bounding box center [197, 495] width 188 height 17
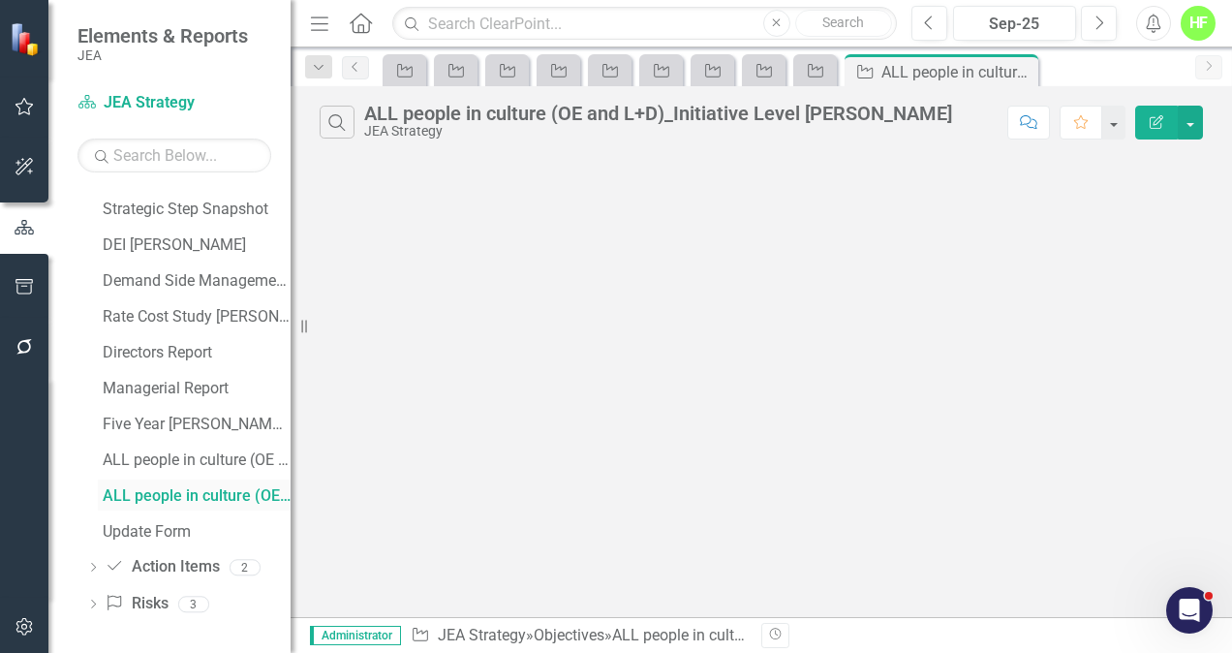
scroll to position [1286, 0]
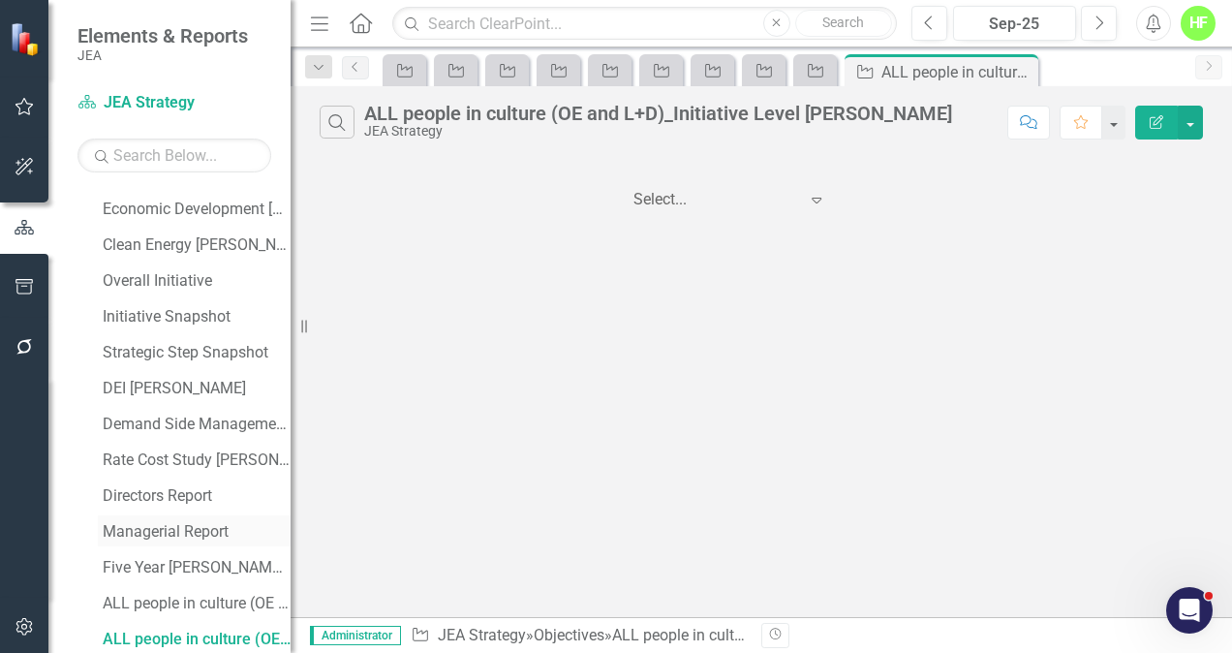
click at [157, 528] on div "Managerial Report" at bounding box center [197, 531] width 188 height 17
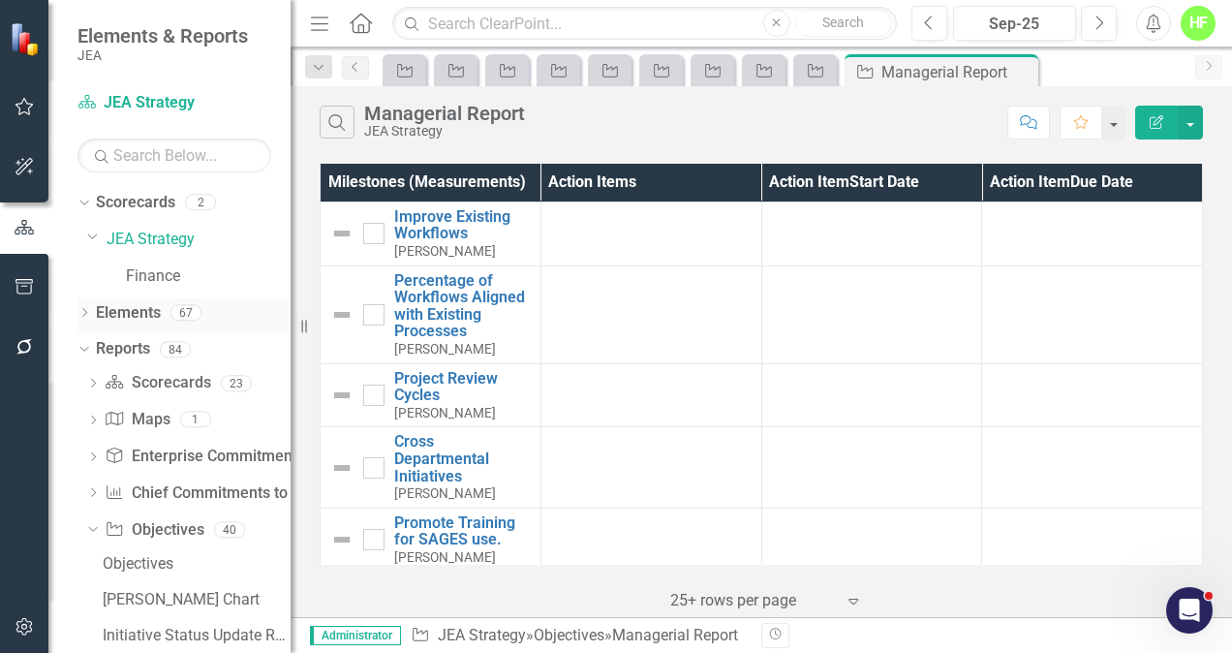
click at [85, 309] on icon "Dropdown" at bounding box center [84, 314] width 14 height 11
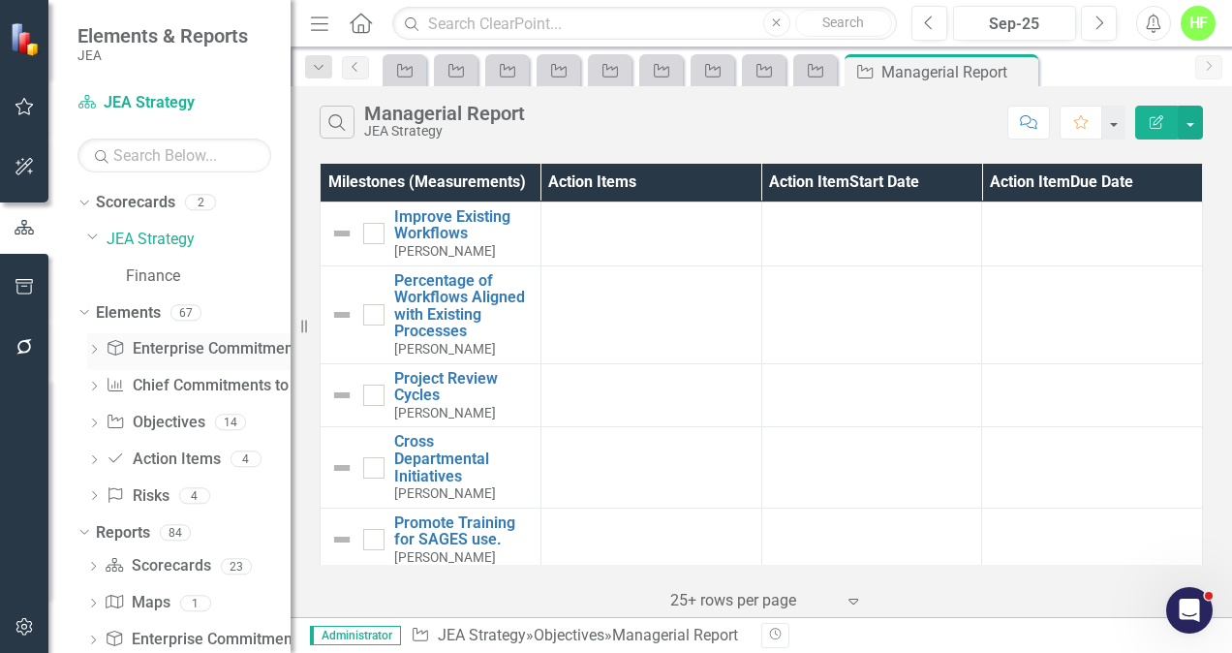
click at [94, 347] on icon "Dropdown" at bounding box center [94, 351] width 14 height 11
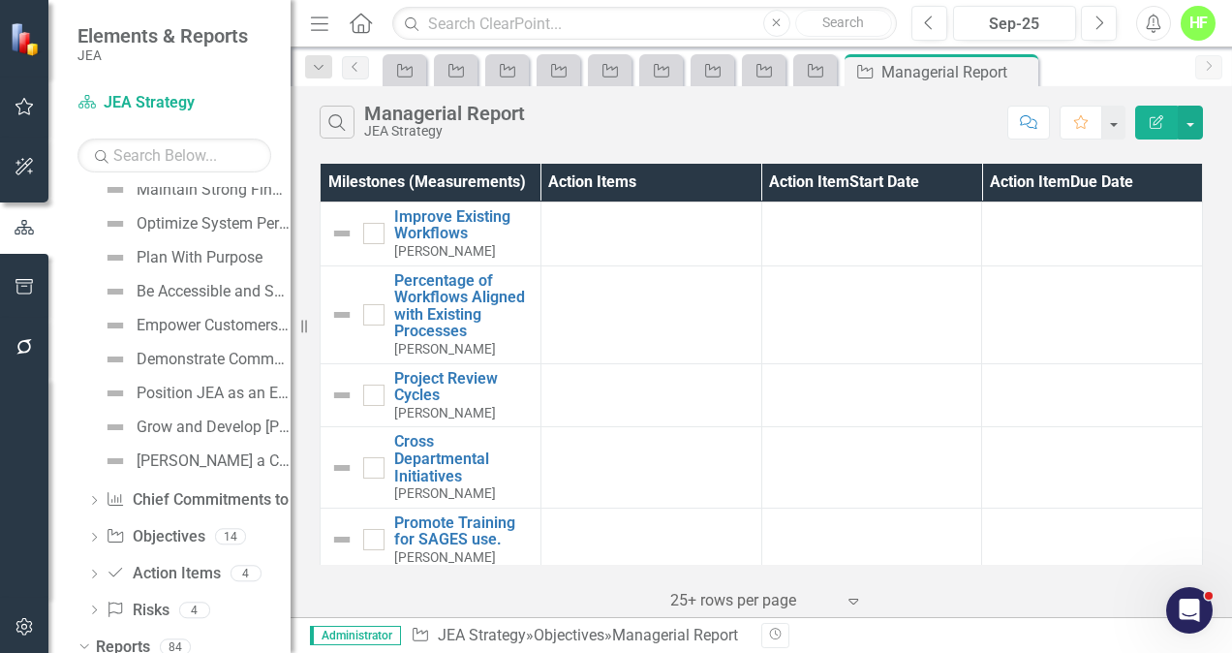
scroll to position [205, 0]
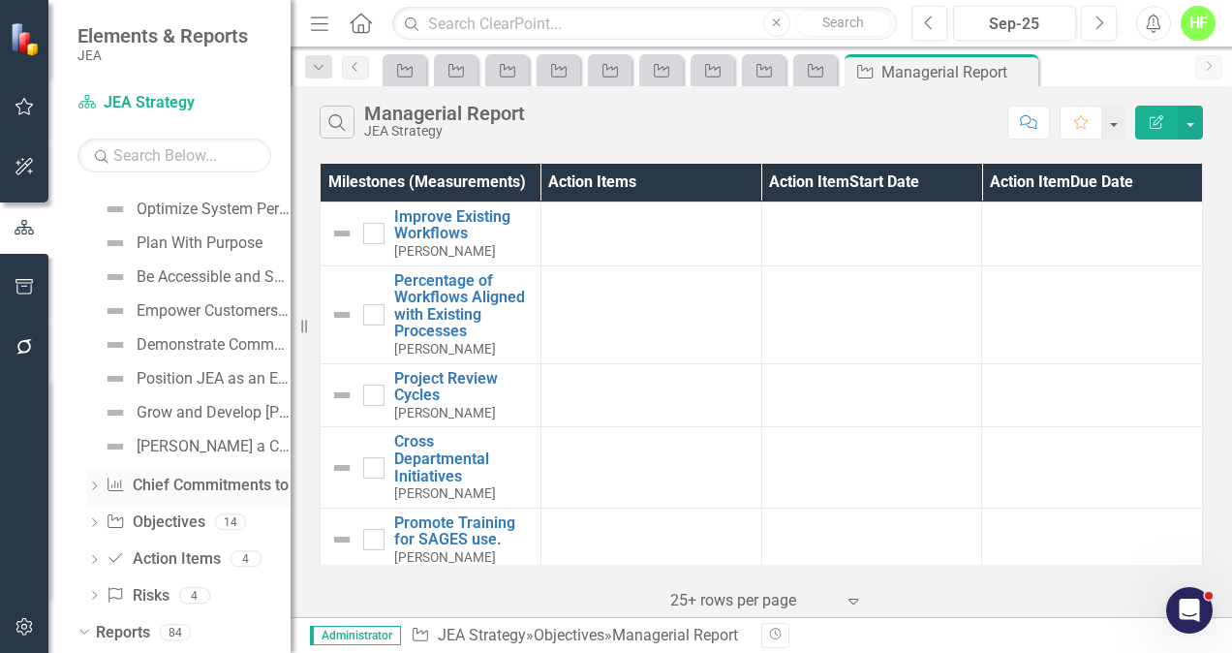
click at [95, 480] on div "Dropdown" at bounding box center [94, 488] width 14 height 16
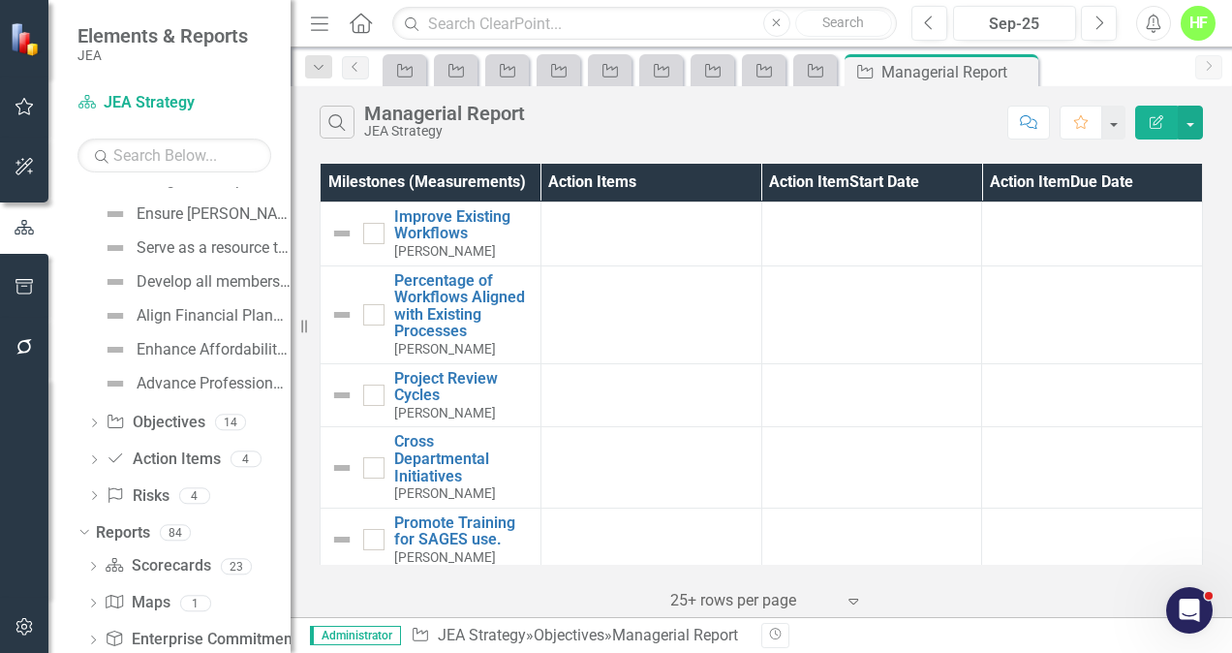
scroll to position [1223, 0]
click at [94, 417] on icon "Dropdown" at bounding box center [94, 422] width 14 height 11
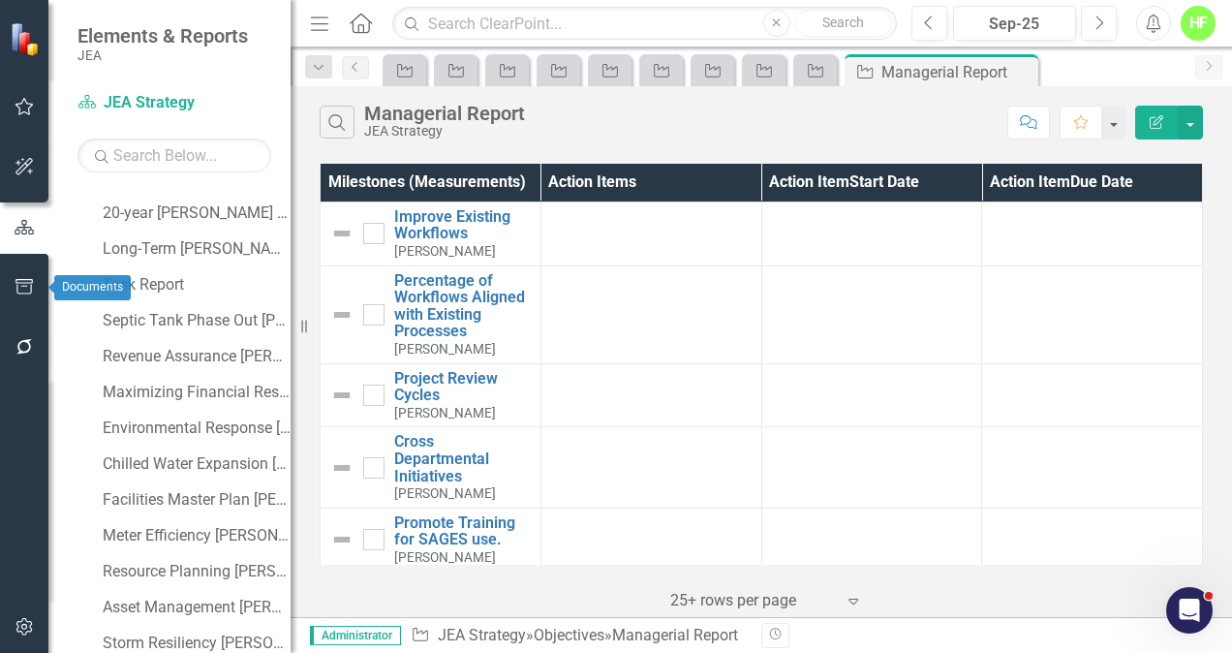
click at [16, 278] on button "button" at bounding box center [25, 287] width 44 height 41
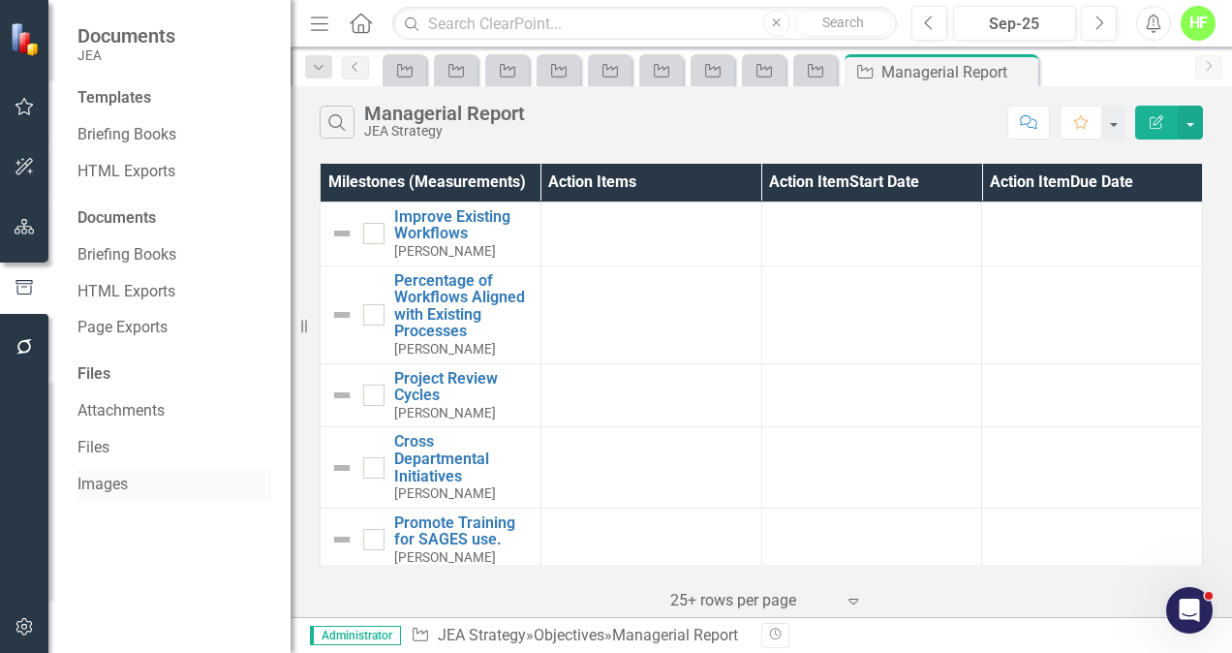
click at [114, 486] on link "Images" at bounding box center [174, 485] width 194 height 22
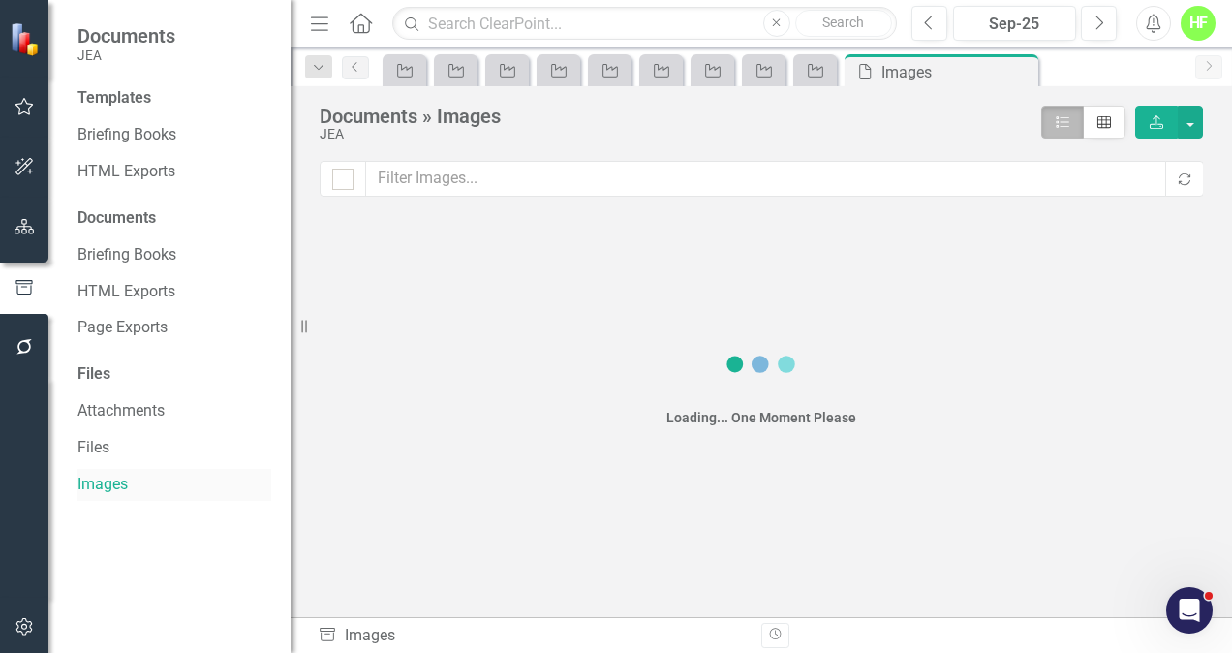
checkbox input "false"
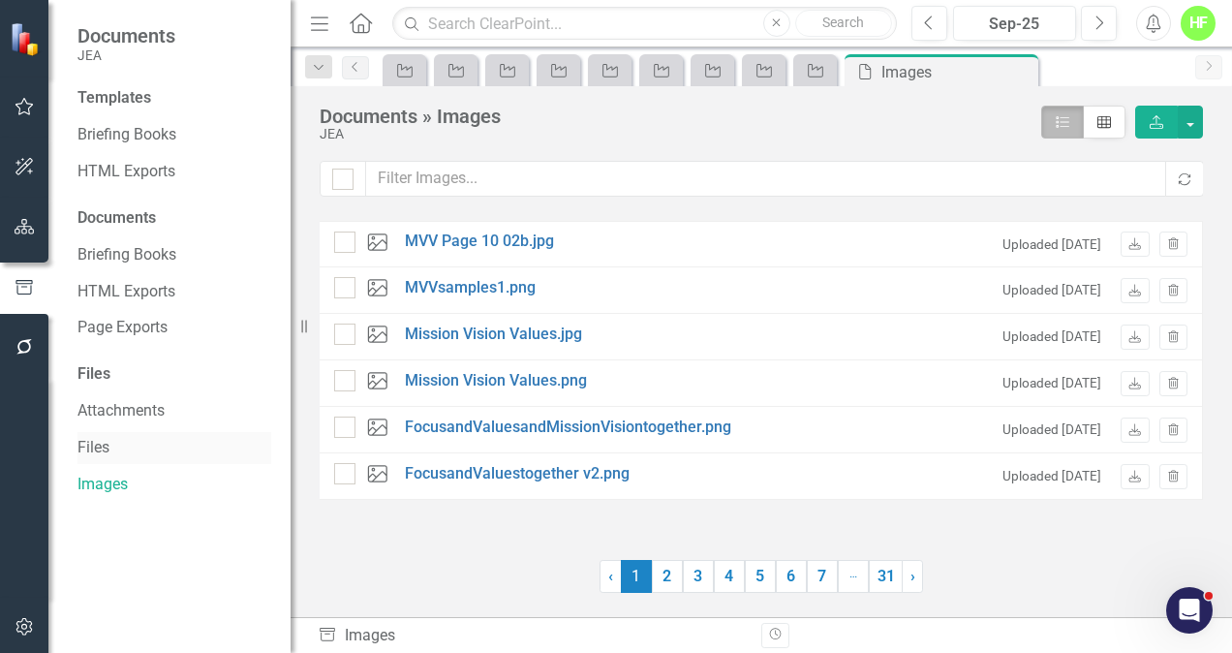
click at [104, 450] on link "Files" at bounding box center [174, 448] width 194 height 22
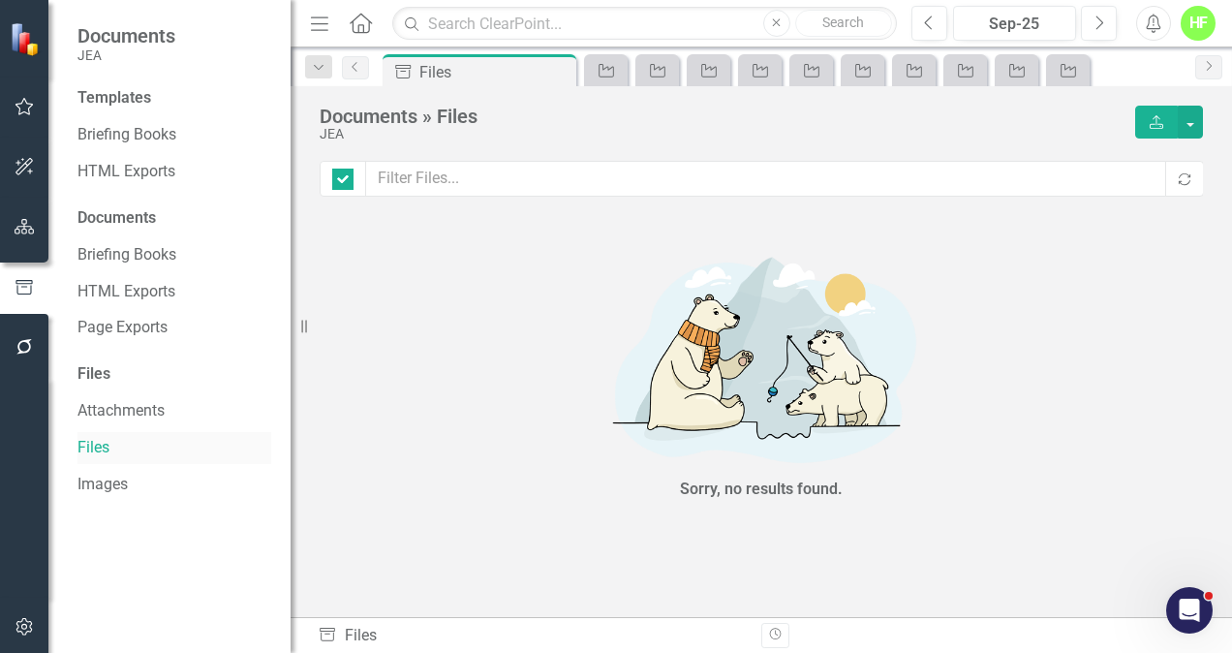
checkbox input "false"
click at [103, 408] on link "Attachments" at bounding box center [174, 411] width 194 height 22
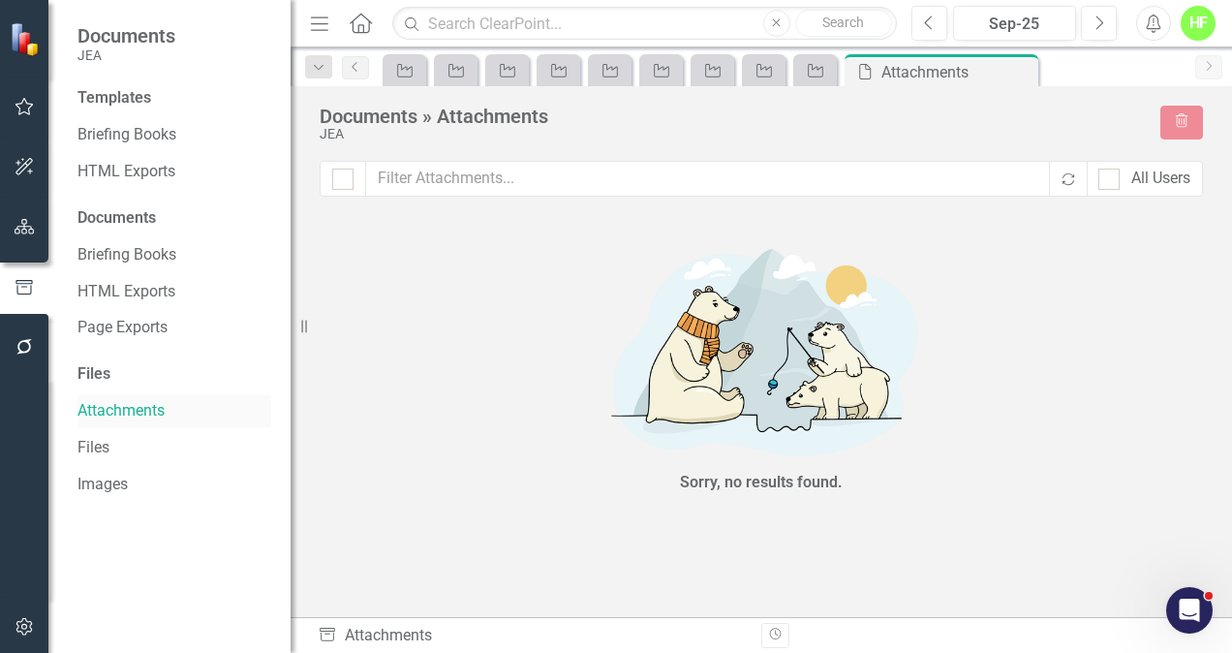
checkbox input "false"
click at [101, 366] on div "Files" at bounding box center [174, 374] width 194 height 22
click at [96, 372] on div "Files" at bounding box center [174, 374] width 194 height 22
click at [128, 256] on link "Briefing Books" at bounding box center [174, 255] width 194 height 22
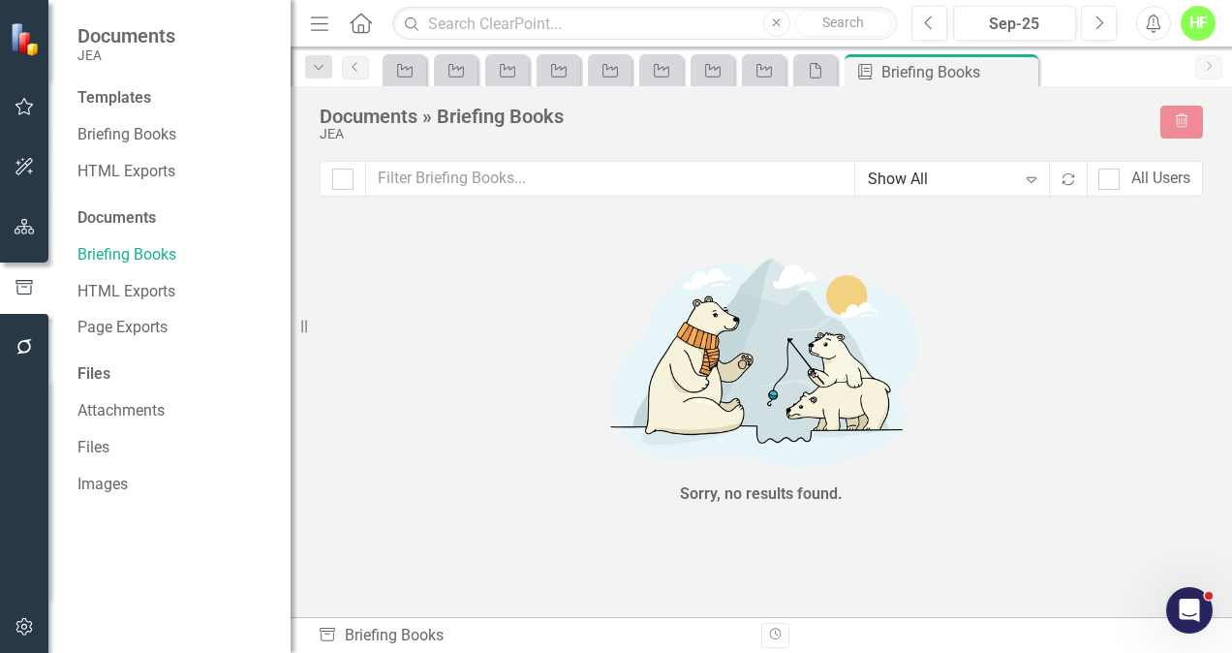
click at [114, 211] on div "Documents" at bounding box center [174, 218] width 194 height 22
click at [120, 137] on link "Briefing Books" at bounding box center [174, 135] width 194 height 22
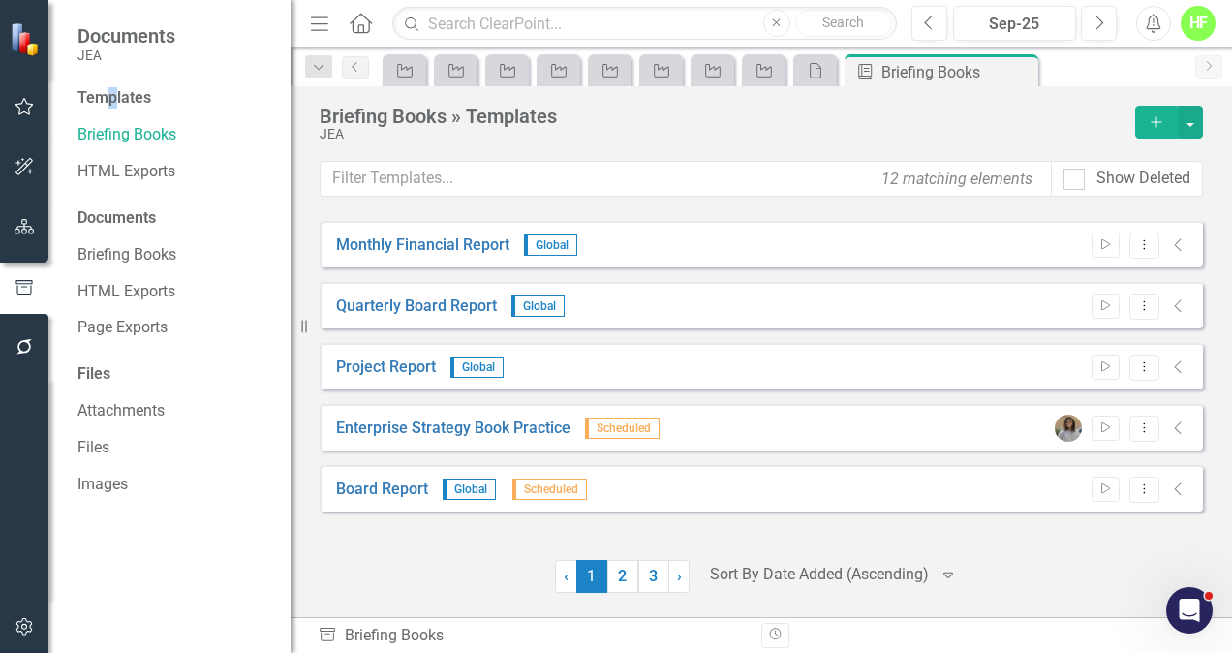
drag, startPoint x: 115, startPoint y: 89, endPoint x: 107, endPoint y: 99, distance: 13.0
click at [107, 99] on div "Templates" at bounding box center [174, 98] width 194 height 22
click at [23, 107] on icon "button" at bounding box center [25, 106] width 20 height 15
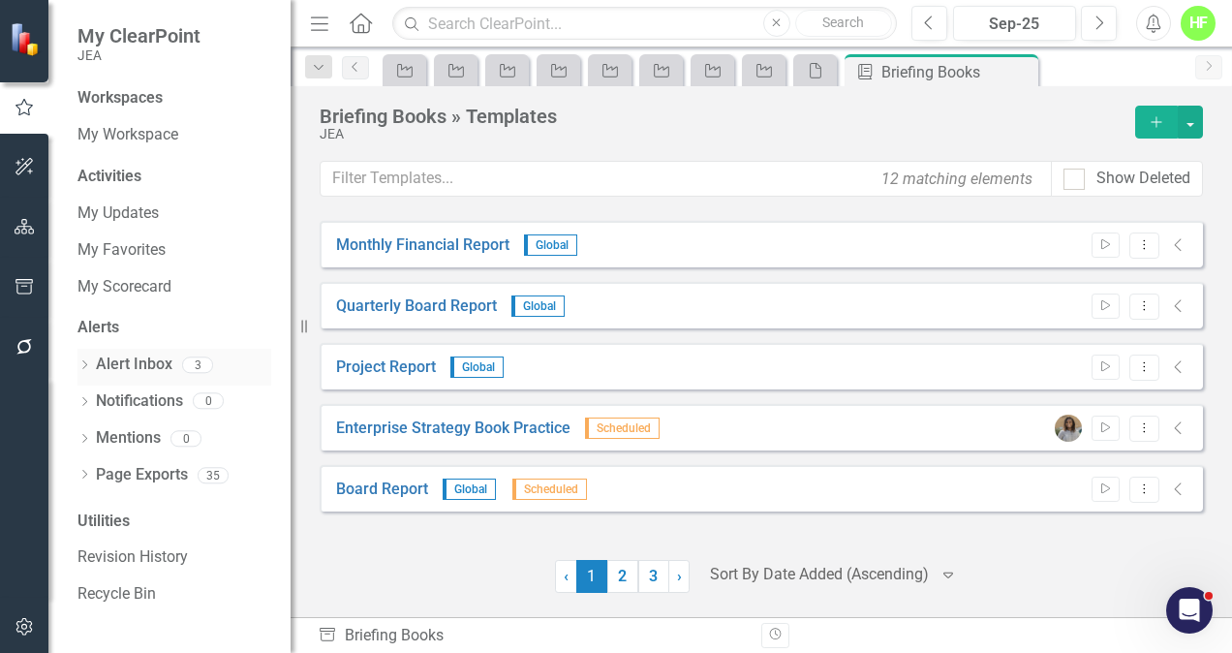
click at [147, 359] on link "Alert Inbox" at bounding box center [134, 365] width 77 height 22
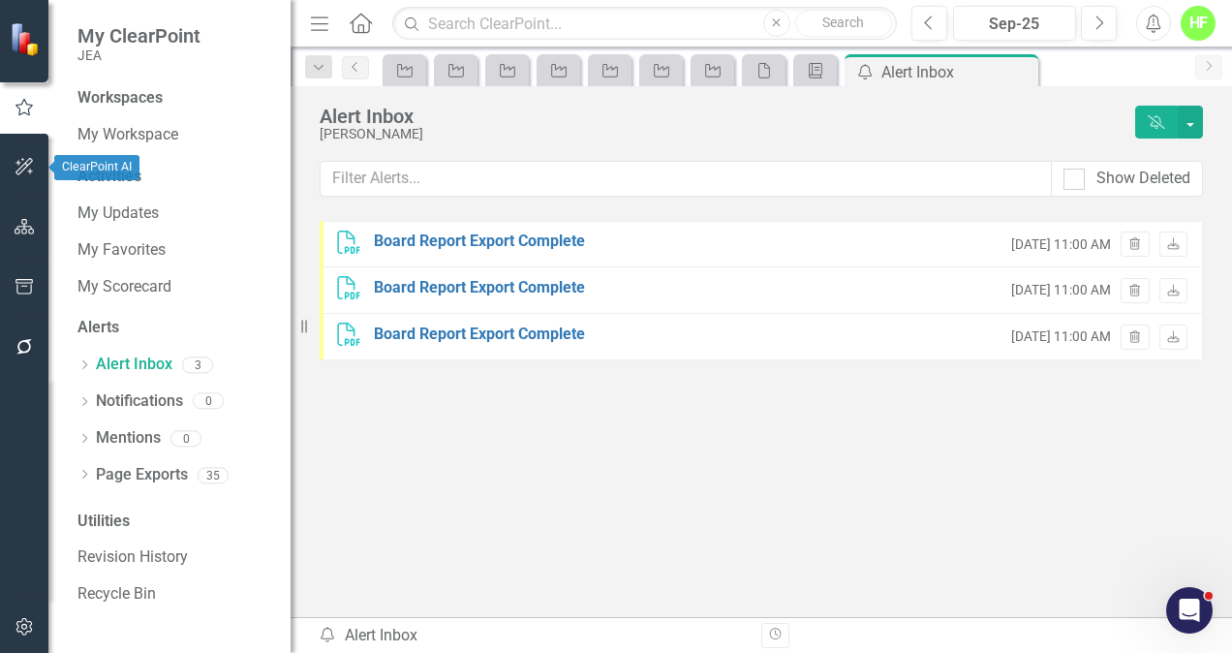
click at [18, 161] on icon "button" at bounding box center [25, 166] width 20 height 15
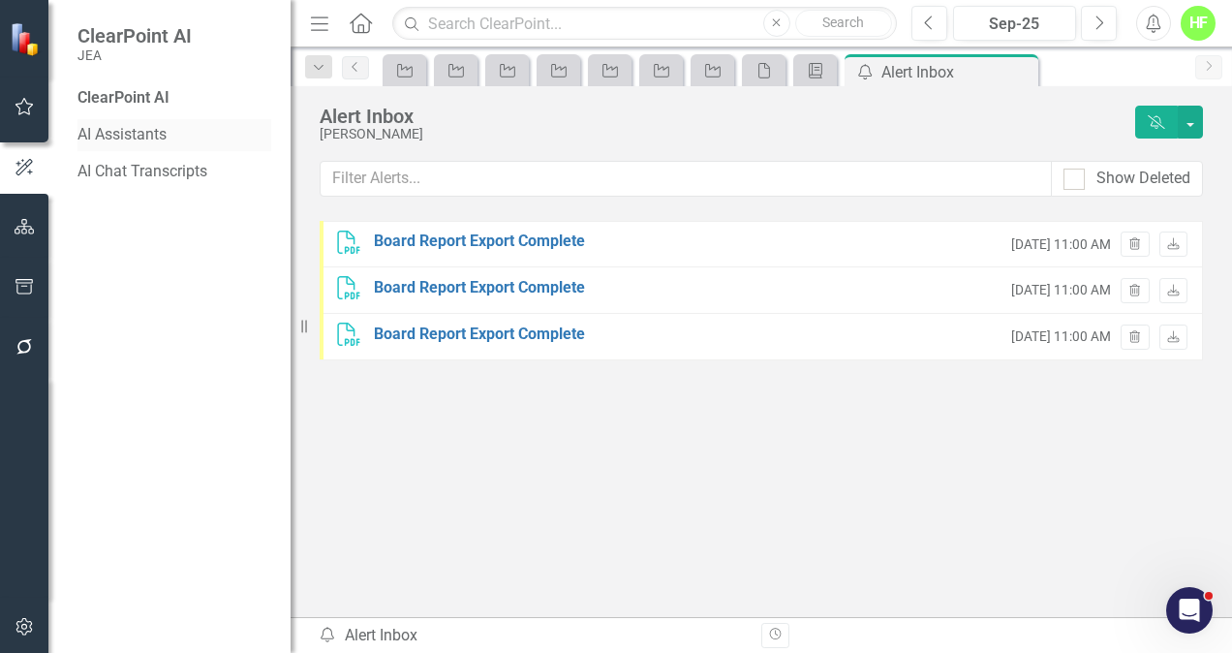
click at [132, 128] on link "AI Assistants" at bounding box center [174, 135] width 194 height 22
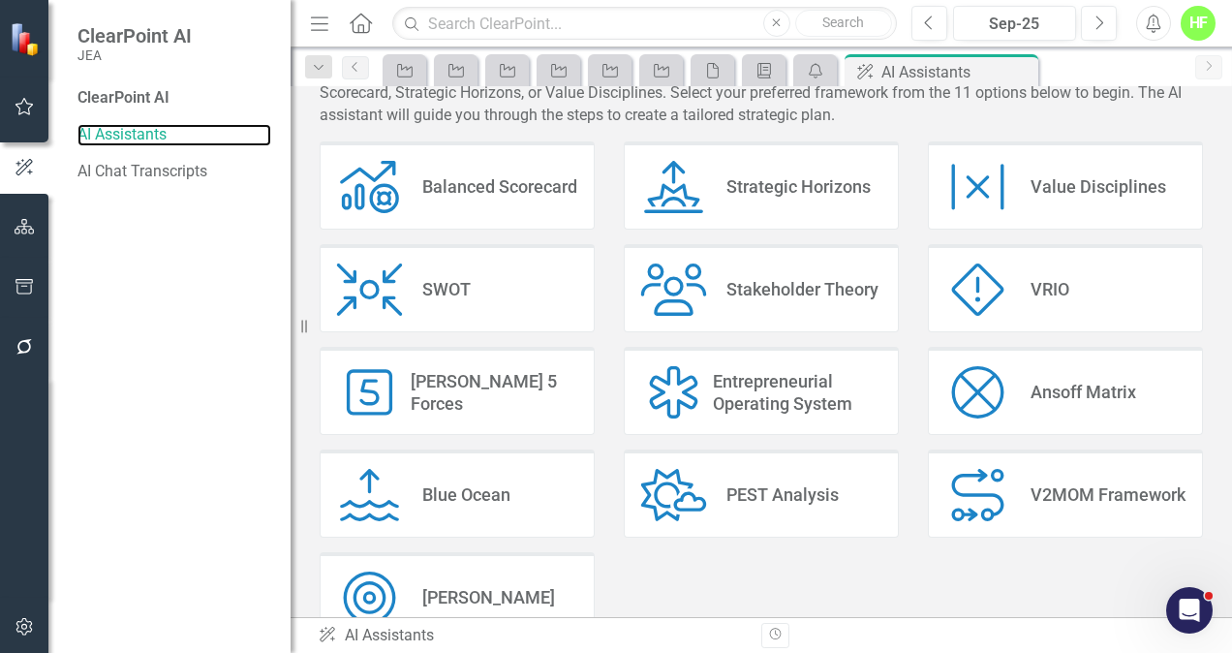
scroll to position [640, 0]
